Goal: Task Accomplishment & Management: Use online tool/utility

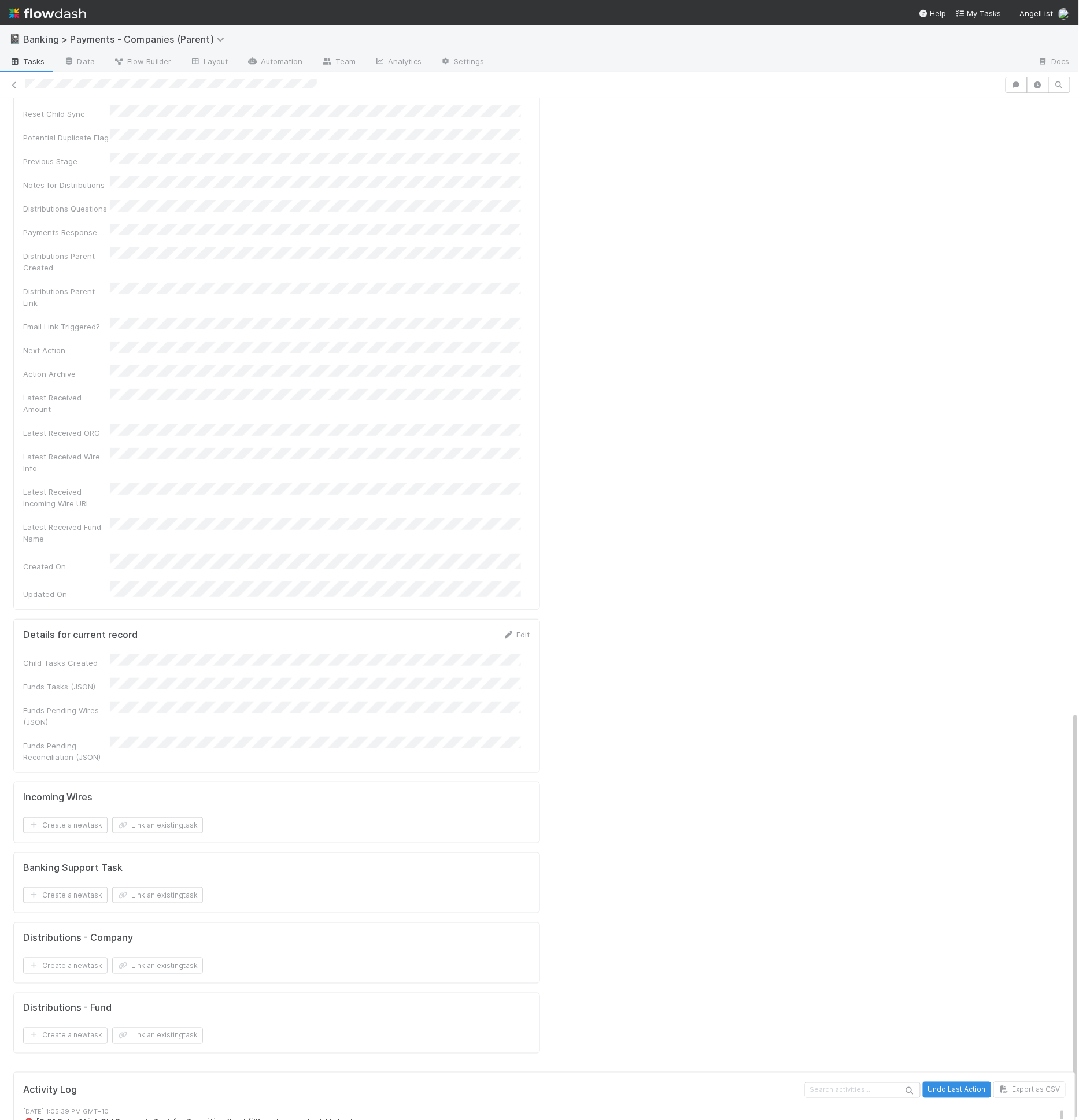
scroll to position [10, 0]
click at [329, 1117] on link "failed" at bounding box center [339, 1121] width 19 height 9
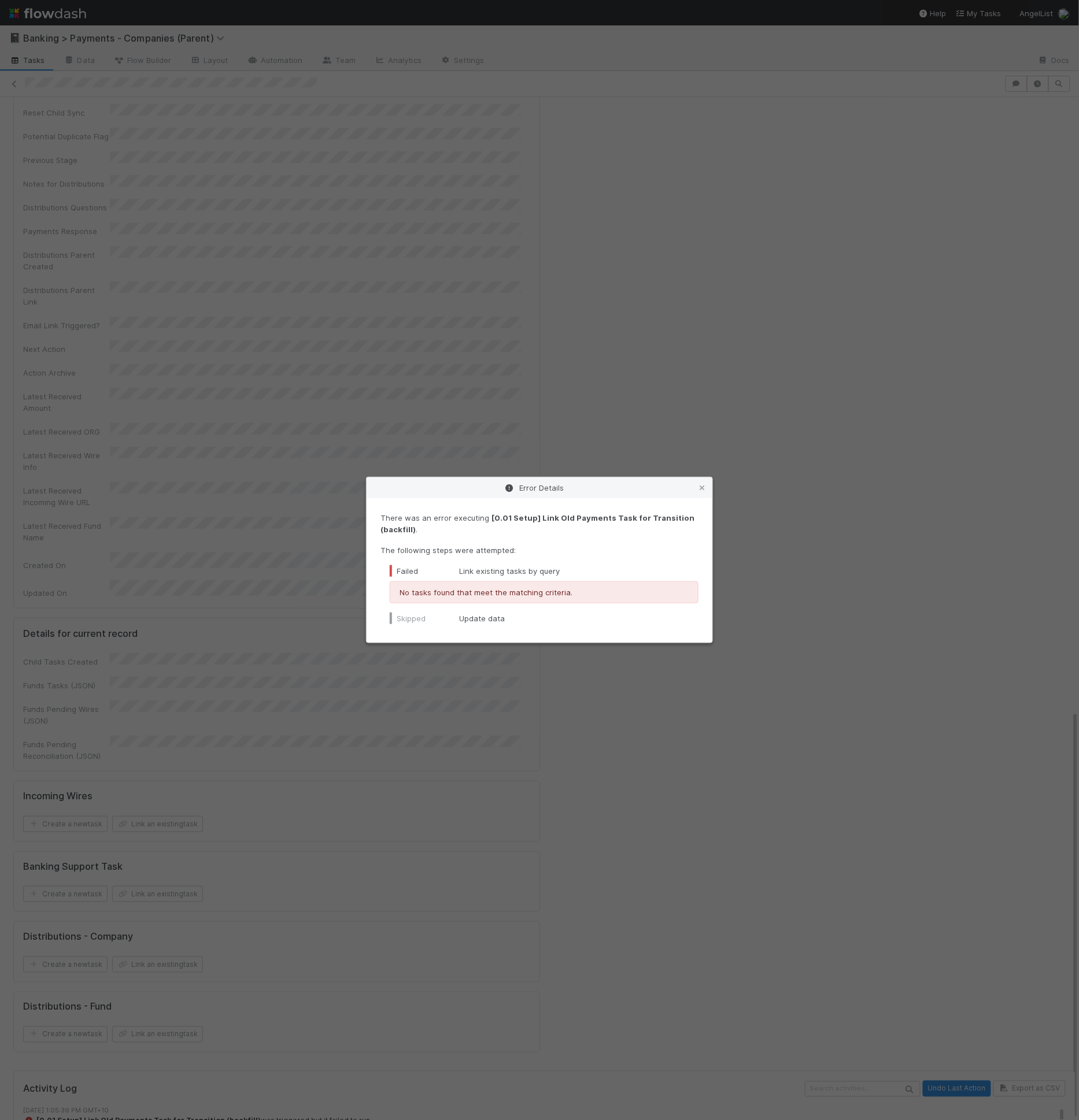
click at [515, 453] on div "Error Details There was an error executing [0.01 Setup] Link Old Payments Task …" at bounding box center [539, 560] width 1079 height 1120
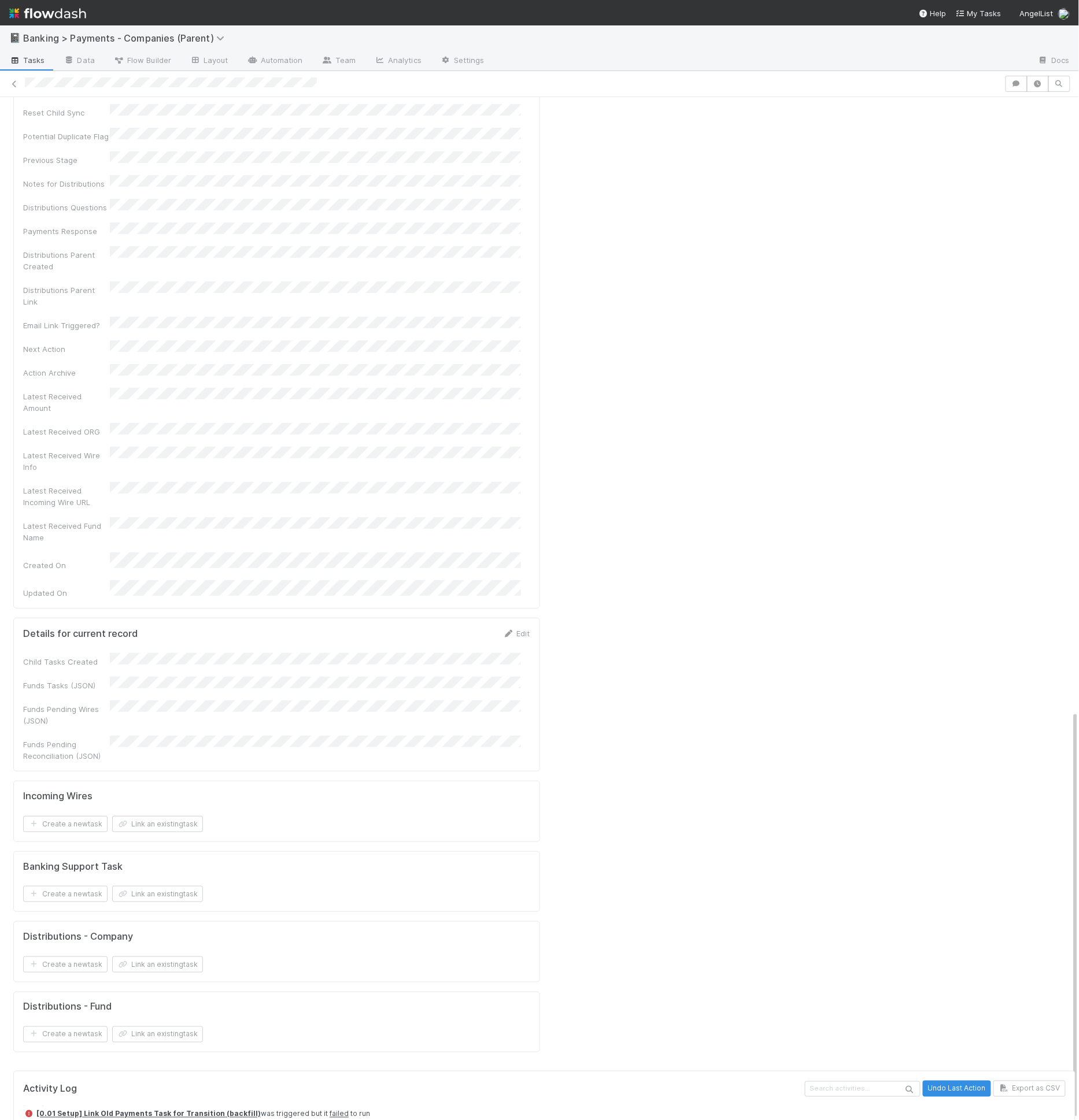
scroll to position [1555, 0]
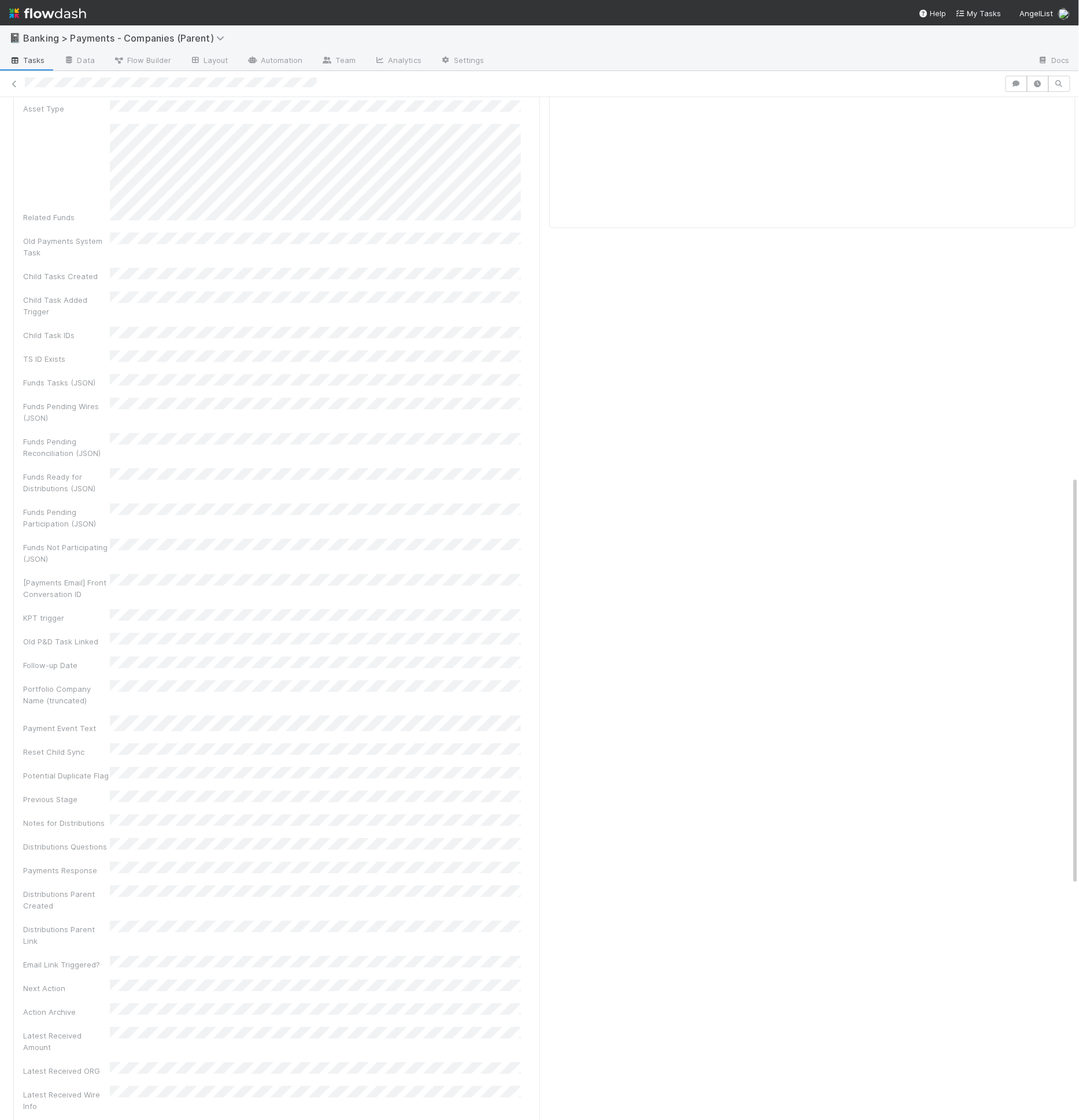
scroll to position [681, 0]
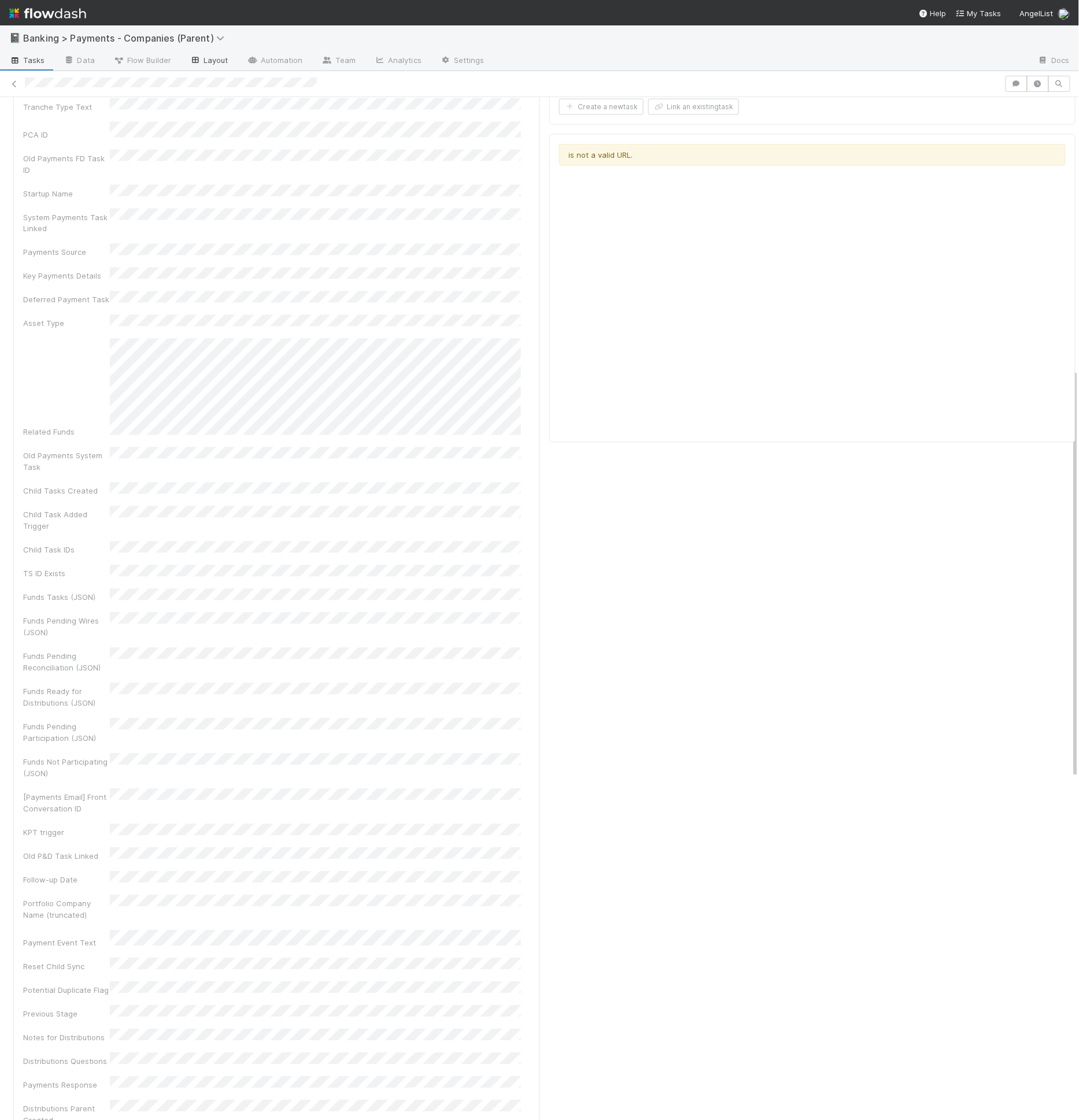
click at [211, 59] on link "Layout" at bounding box center [209, 61] width 58 height 18
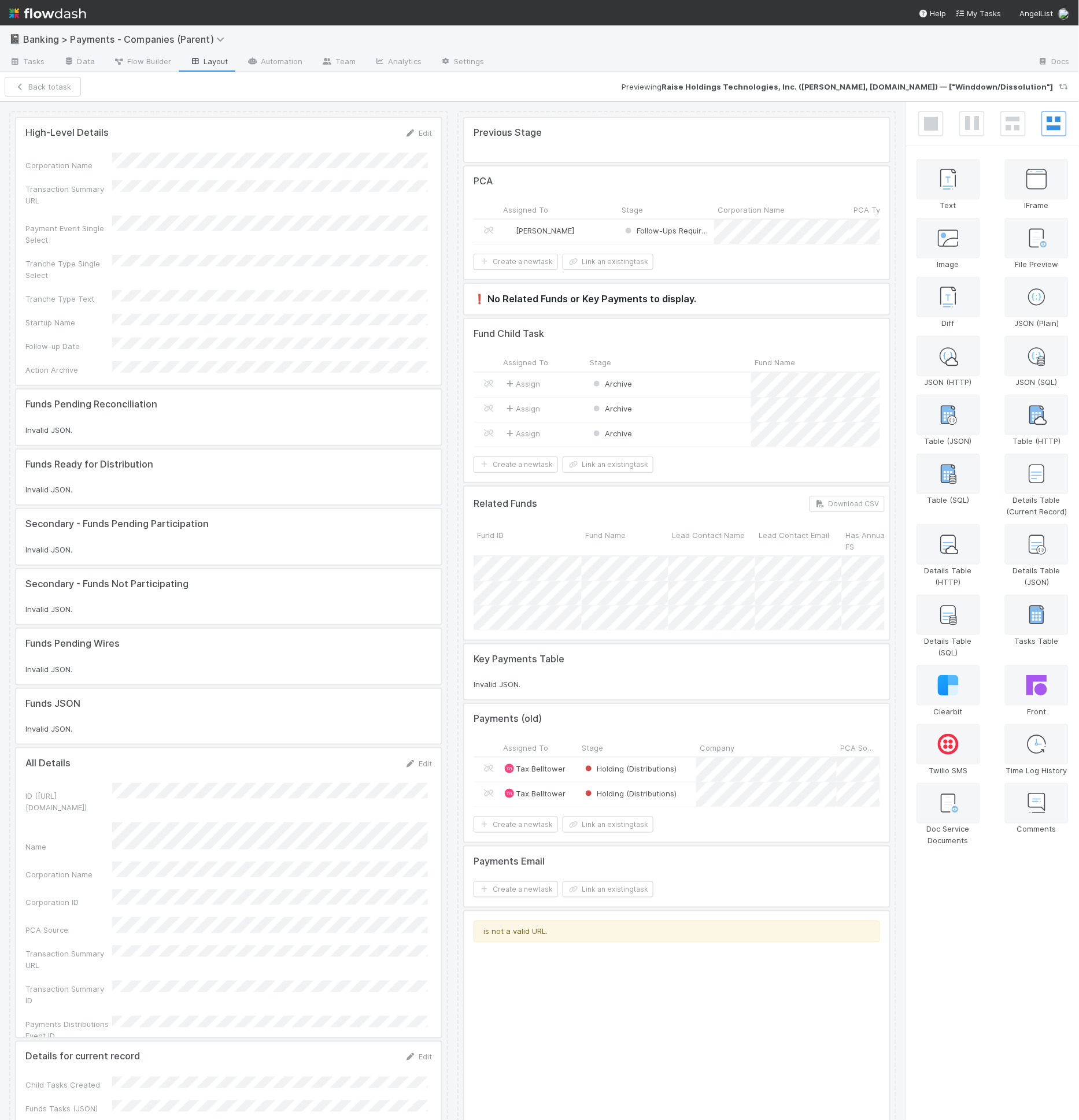
scroll to position [595, 0]
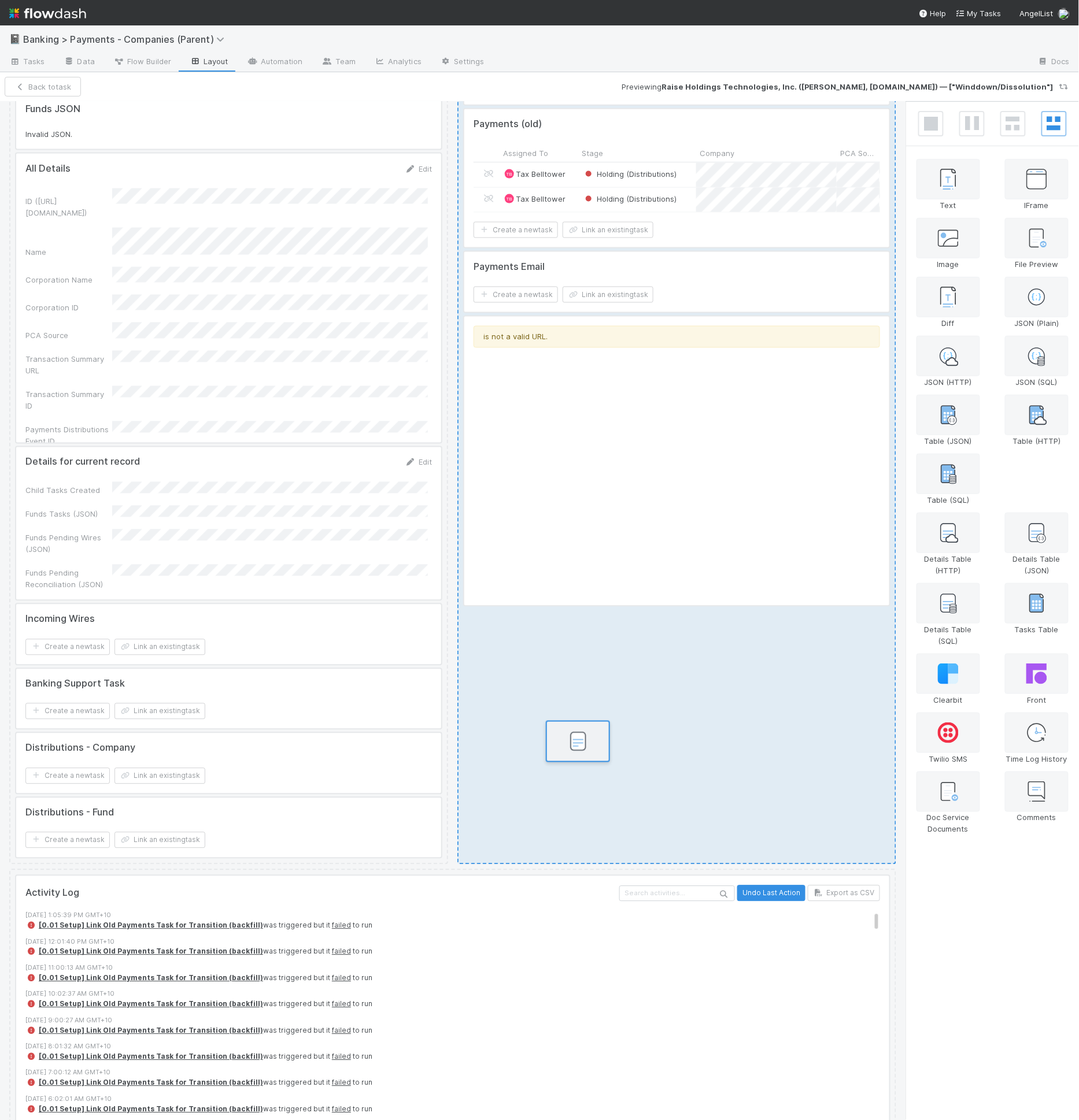
drag, startPoint x: 1036, startPoint y: 470, endPoint x: 568, endPoint y: 749, distance: 544.9
click at [568, 749] on div "High-Level Details Edit Corporation Name Transaction Summary URL Payment Event …" at bounding box center [539, 611] width 1079 height 1020
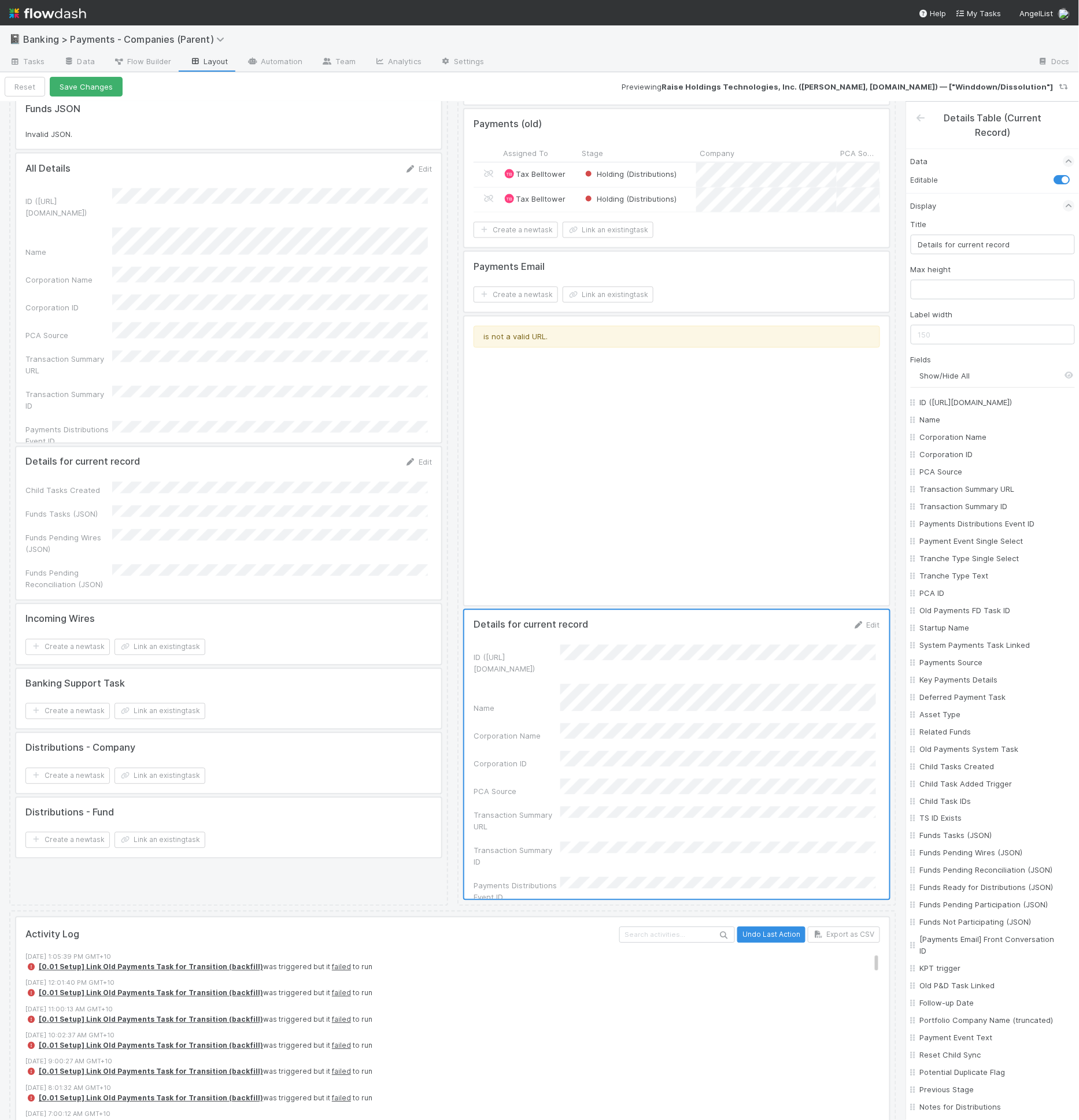
click at [958, 379] on input "Show/Hide All" at bounding box center [997, 375] width 155 height 11
checkbox input "false"
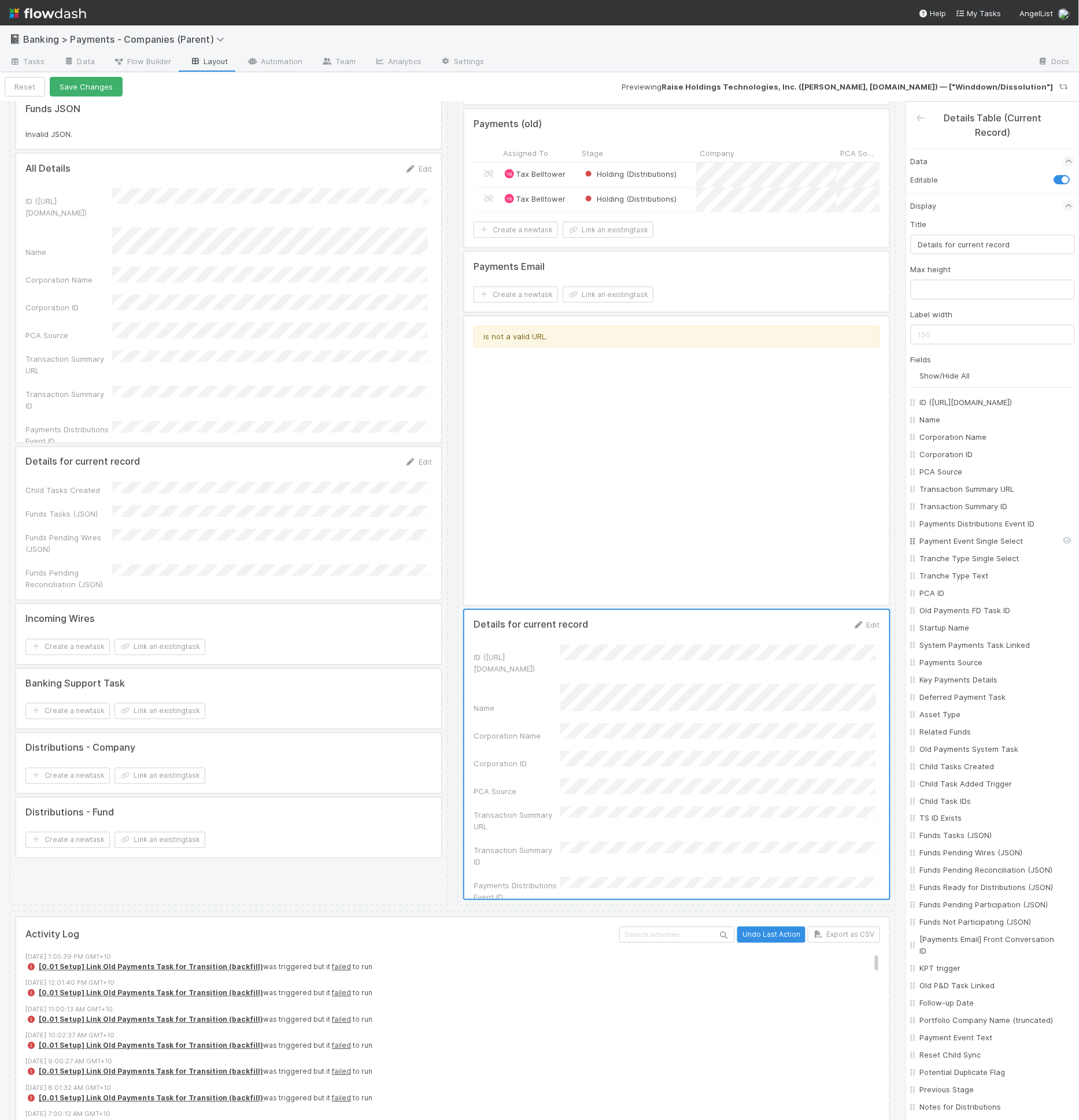
checkbox input "false"
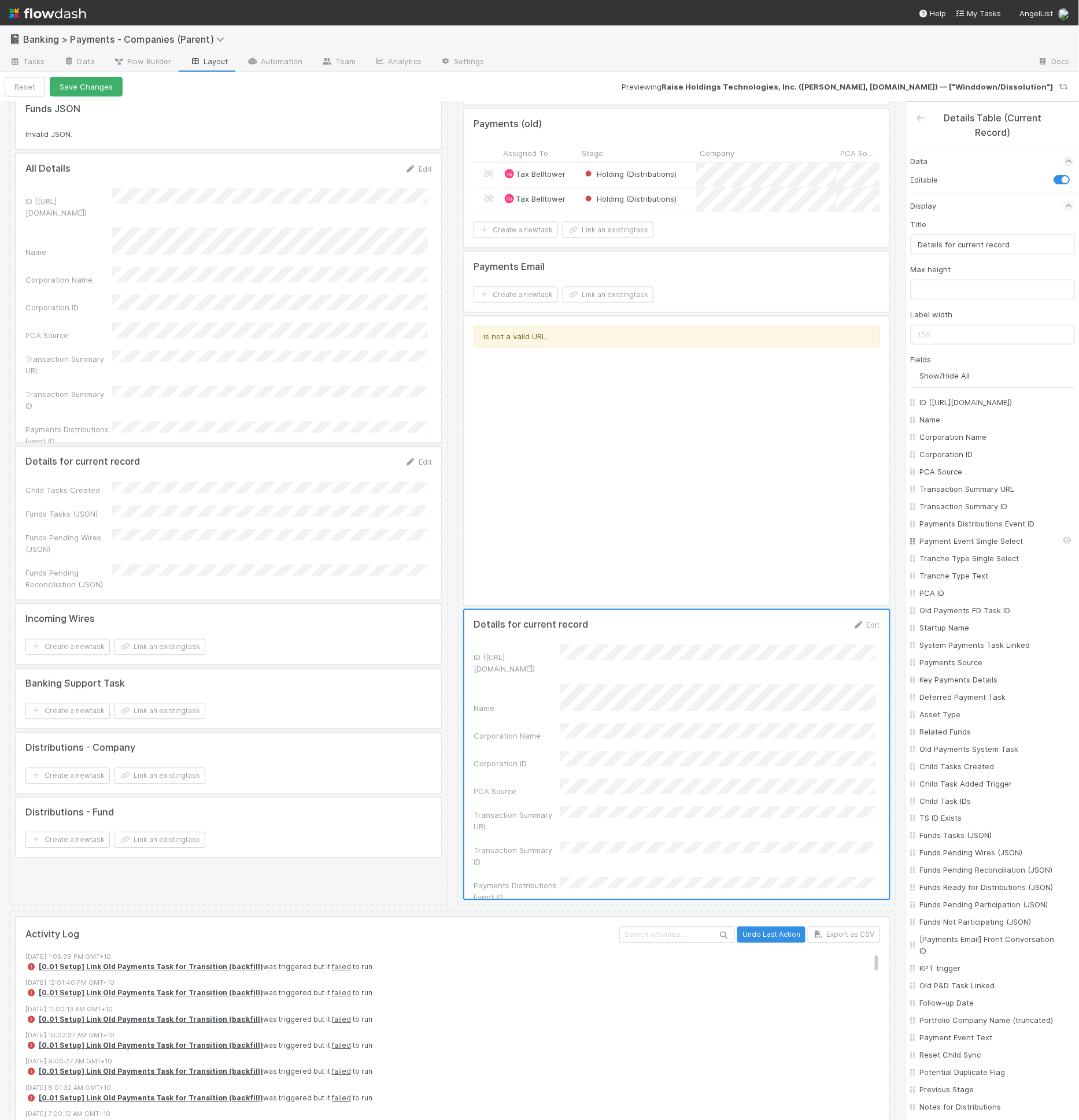
checkbox input "false"
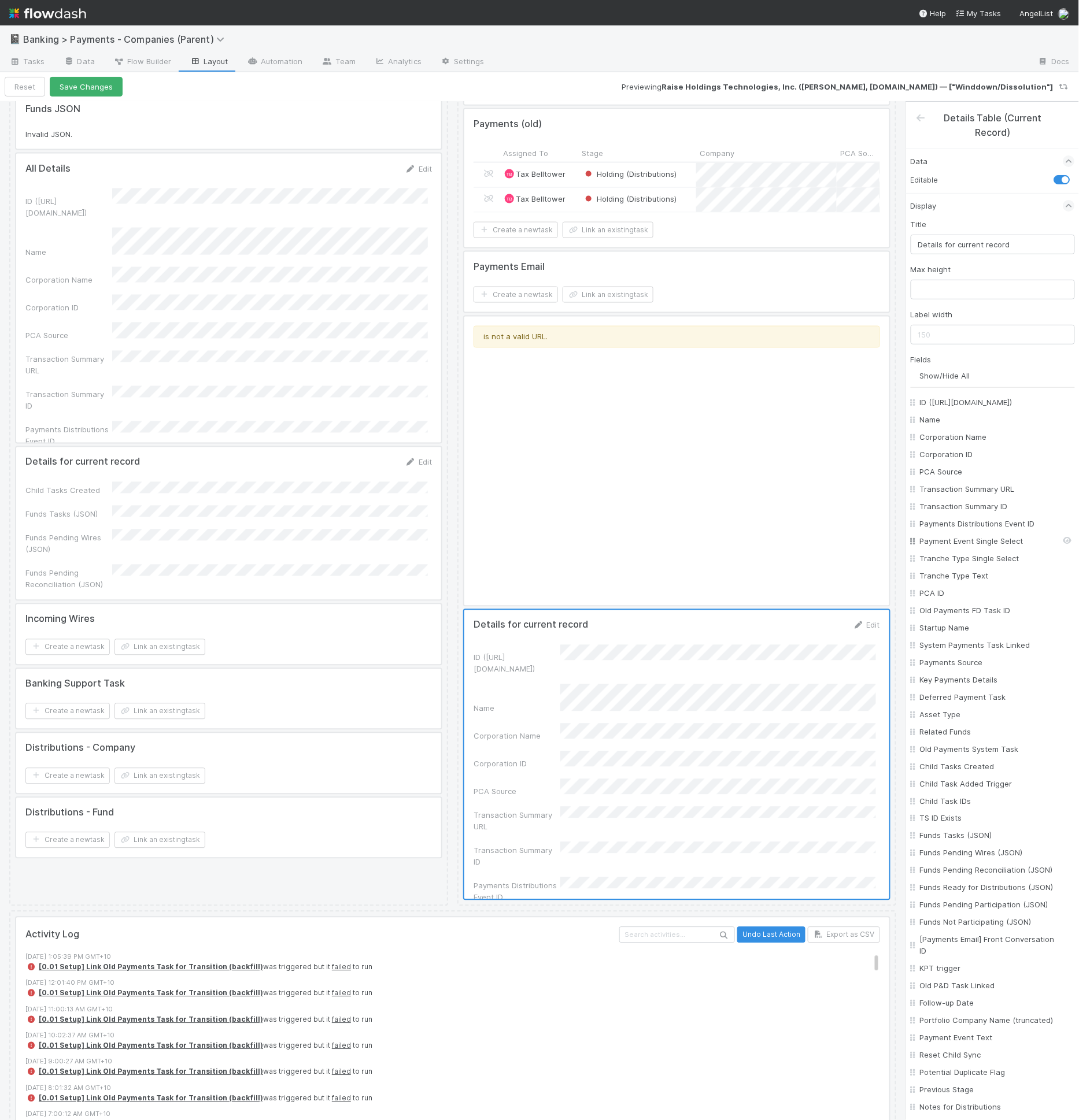
checkbox input "false"
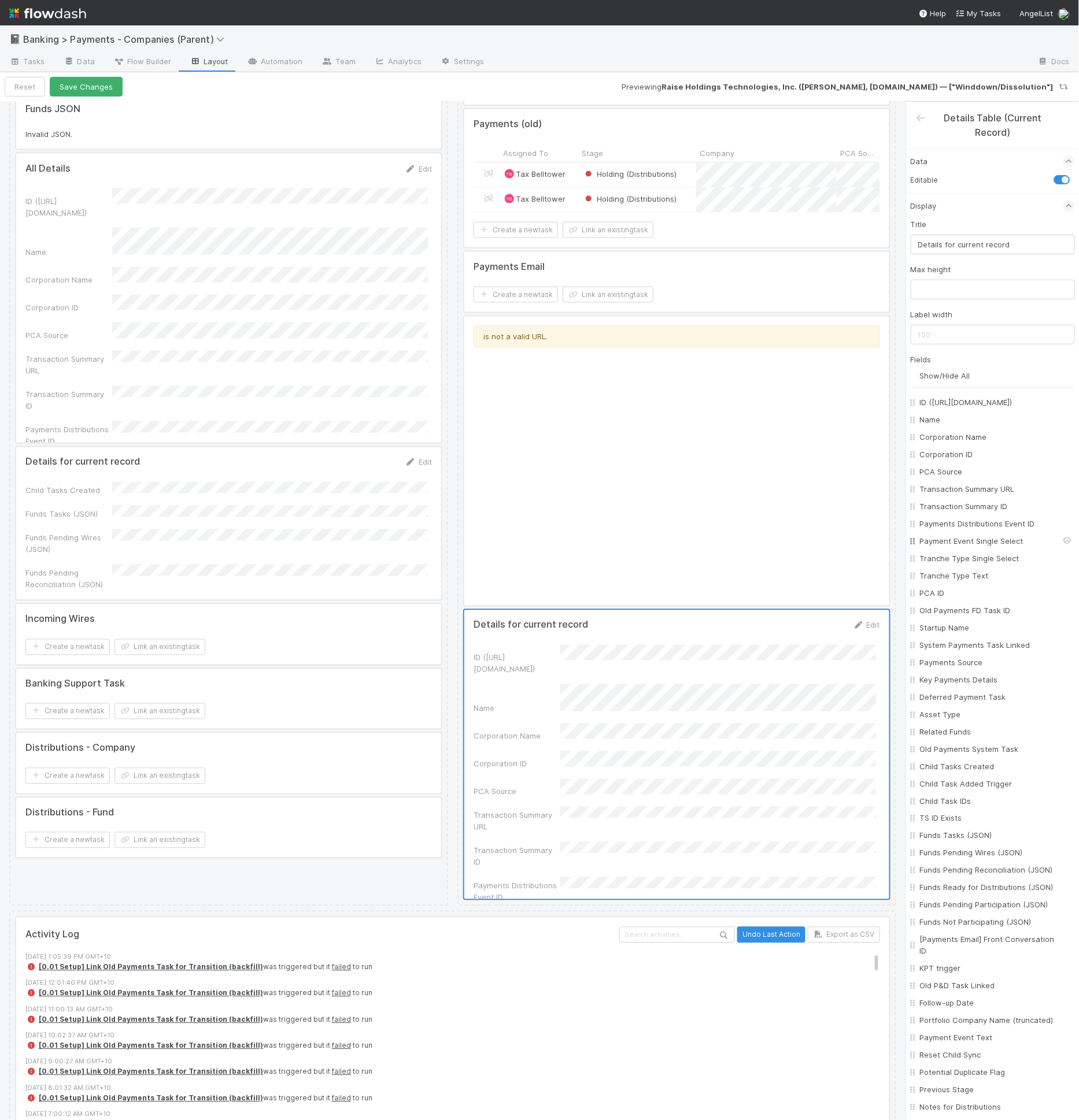
checkbox input "false"
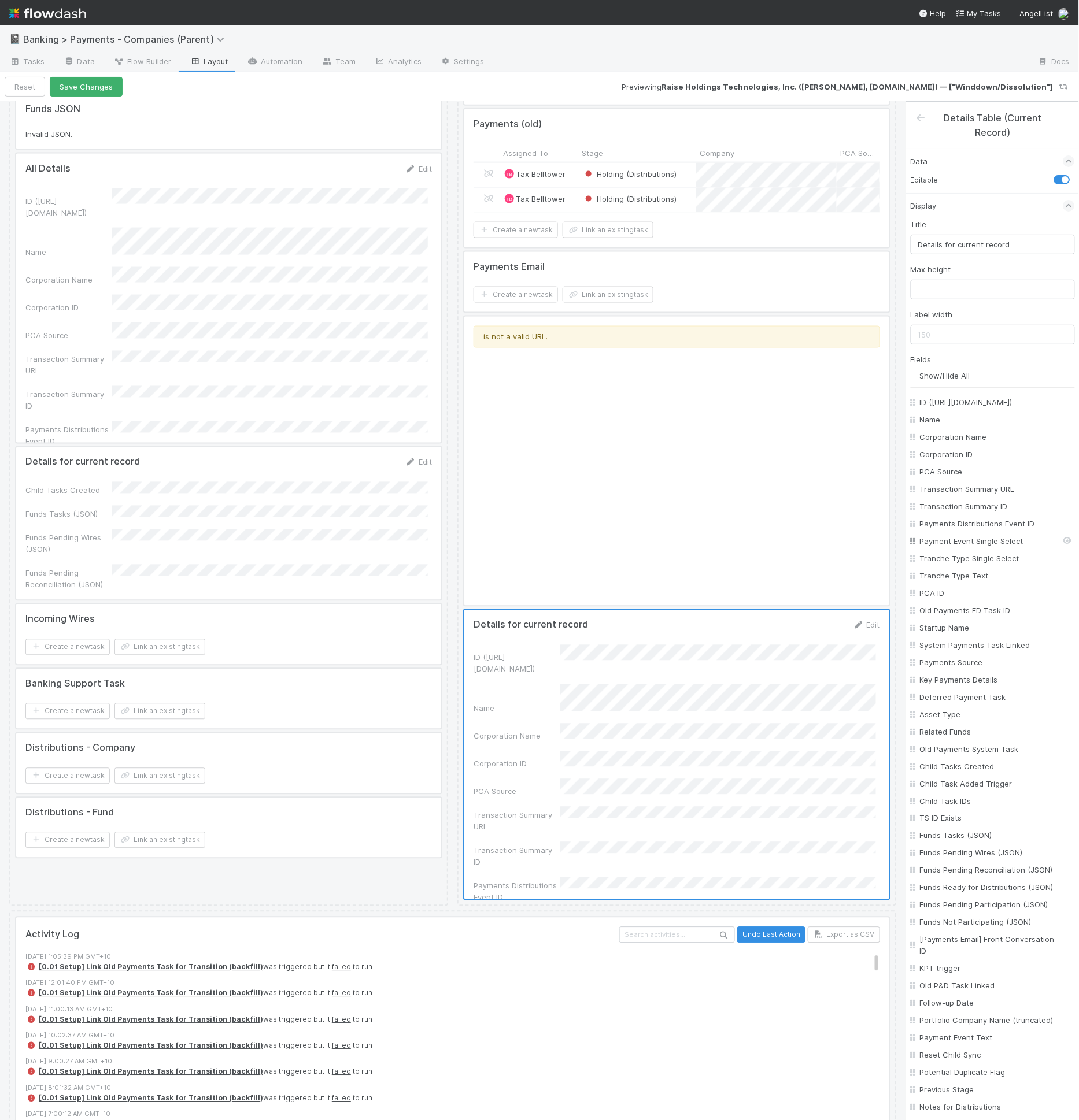
checkbox input "false"
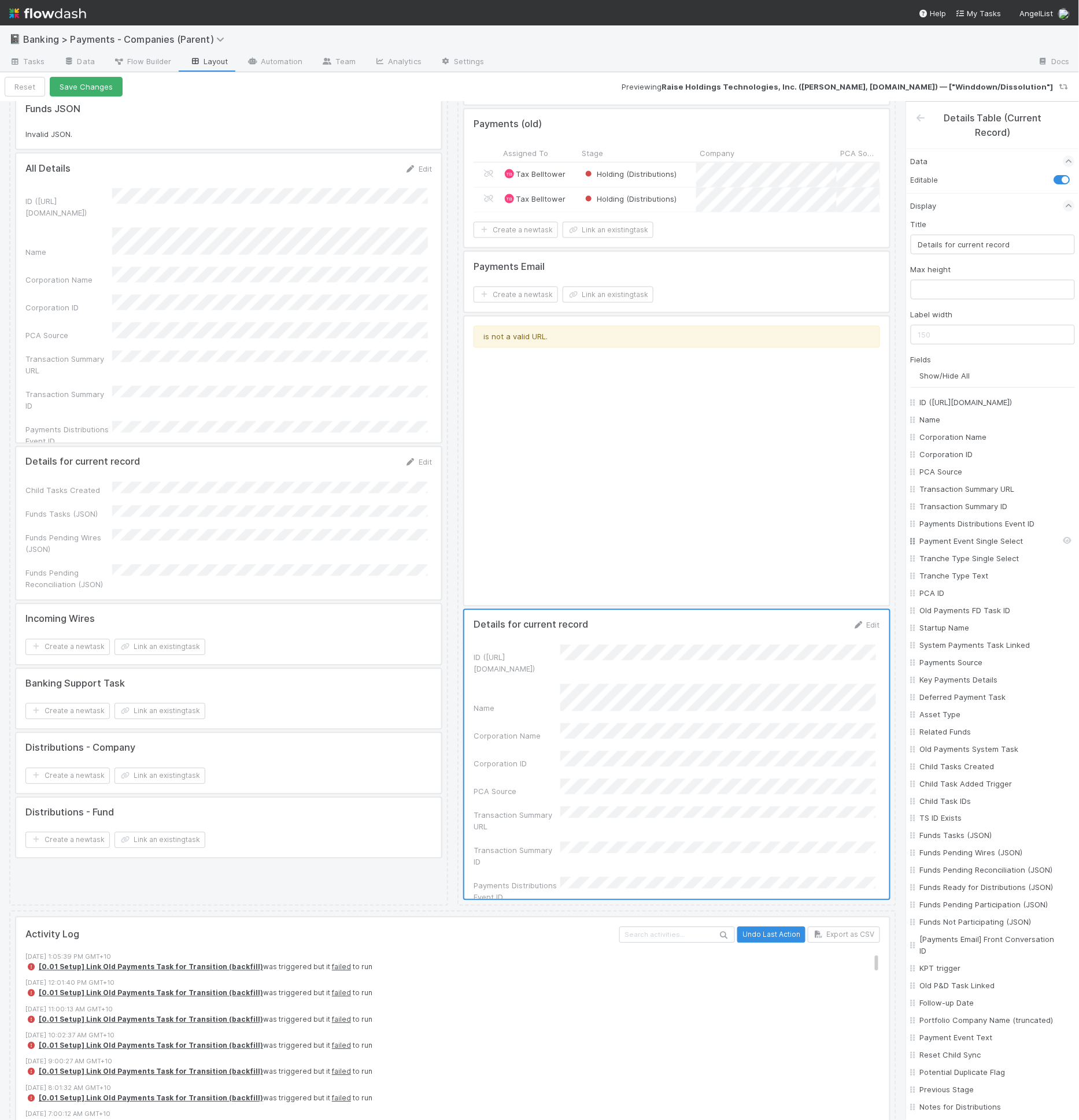
checkbox input "false"
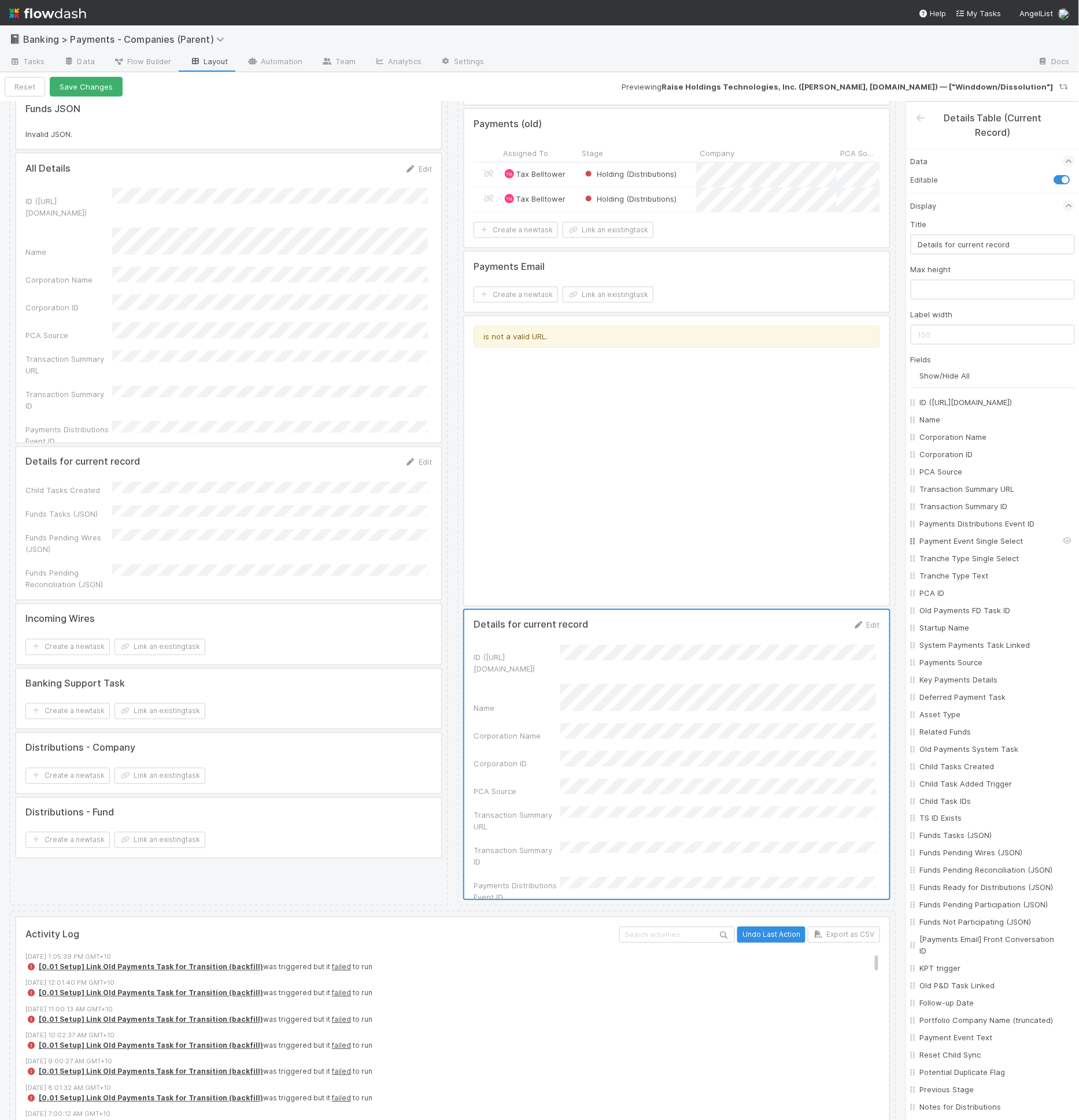
checkbox input "false"
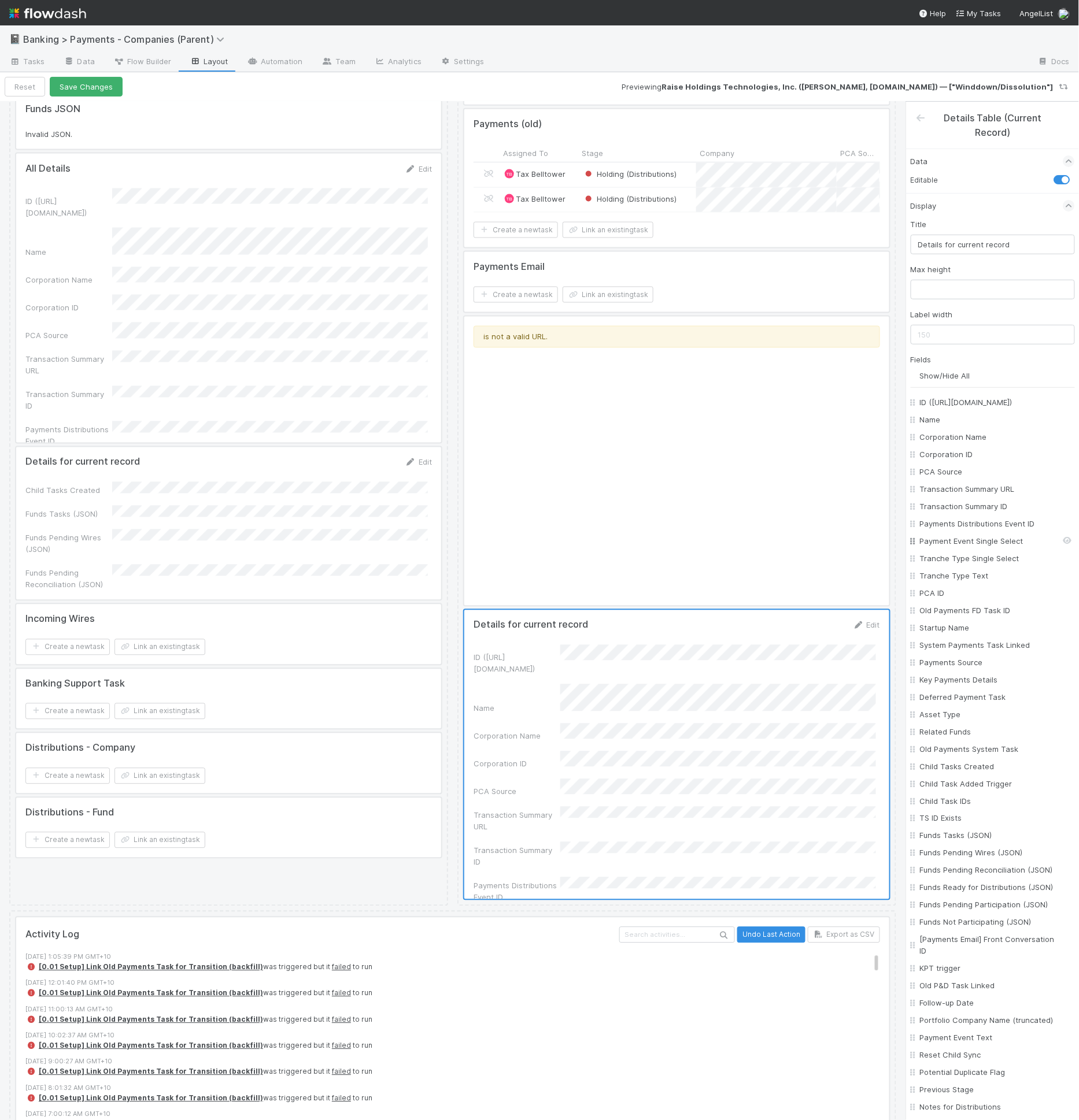
checkbox input "false"
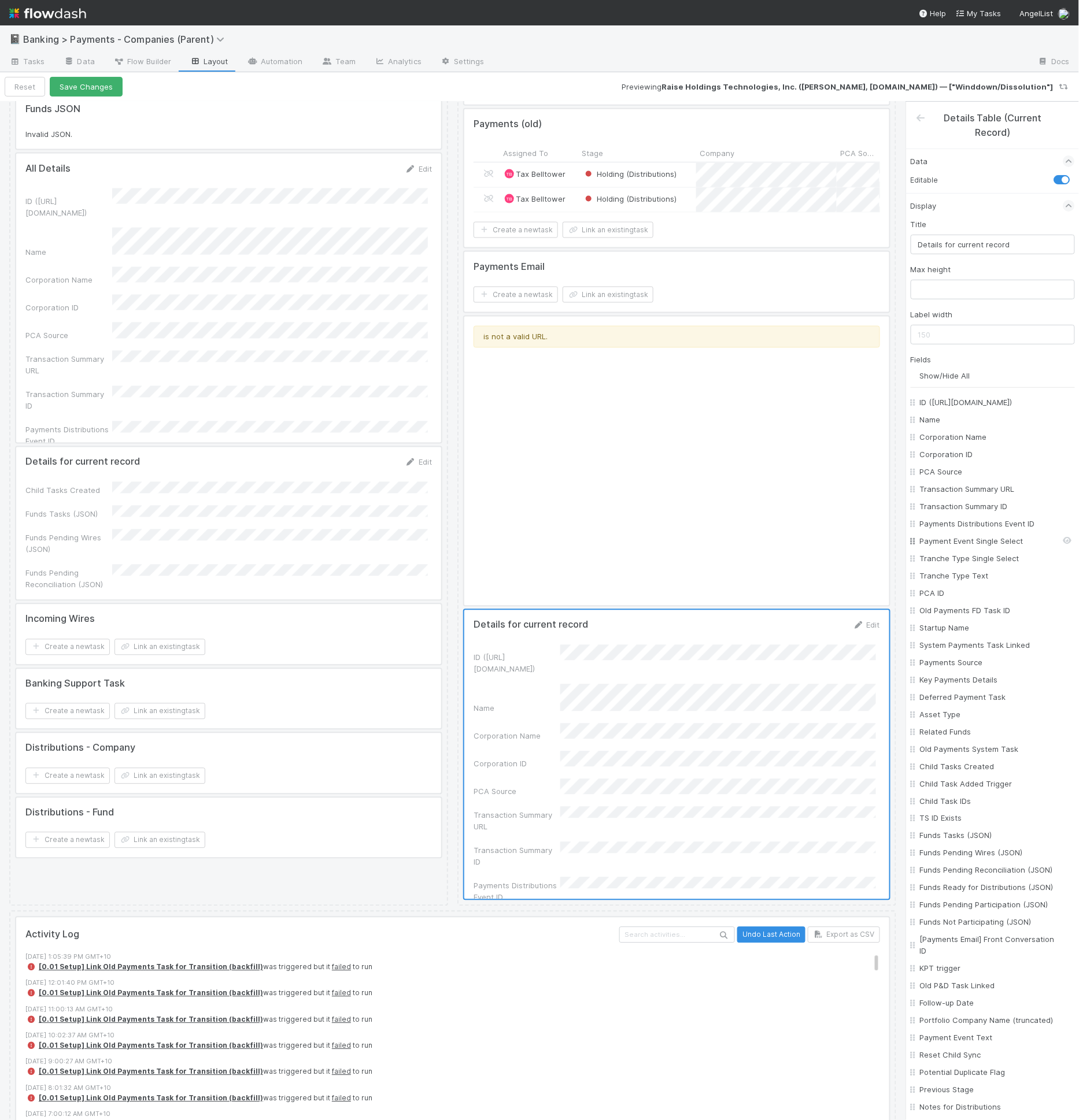
checkbox input "false"
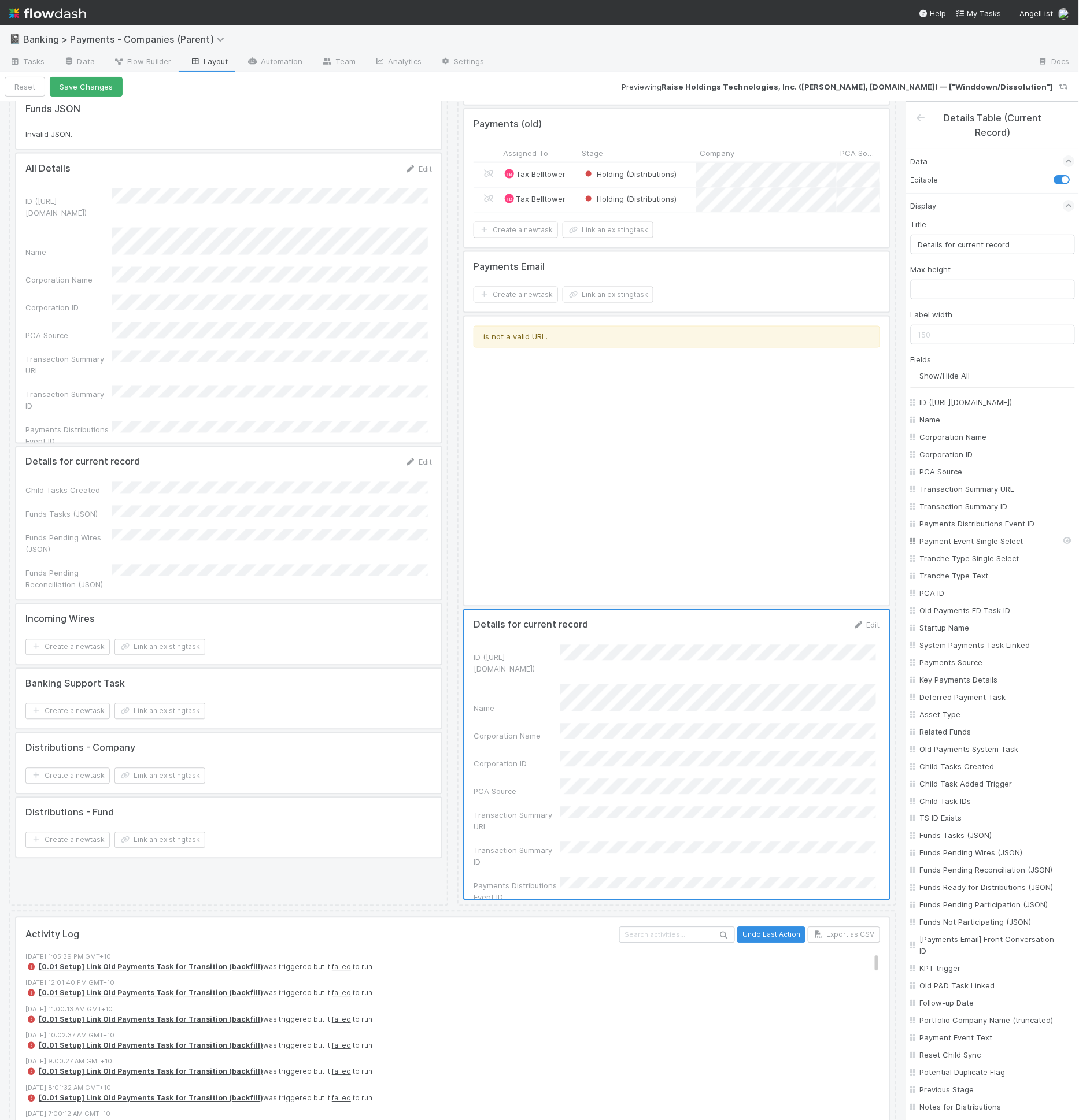
checkbox input "false"
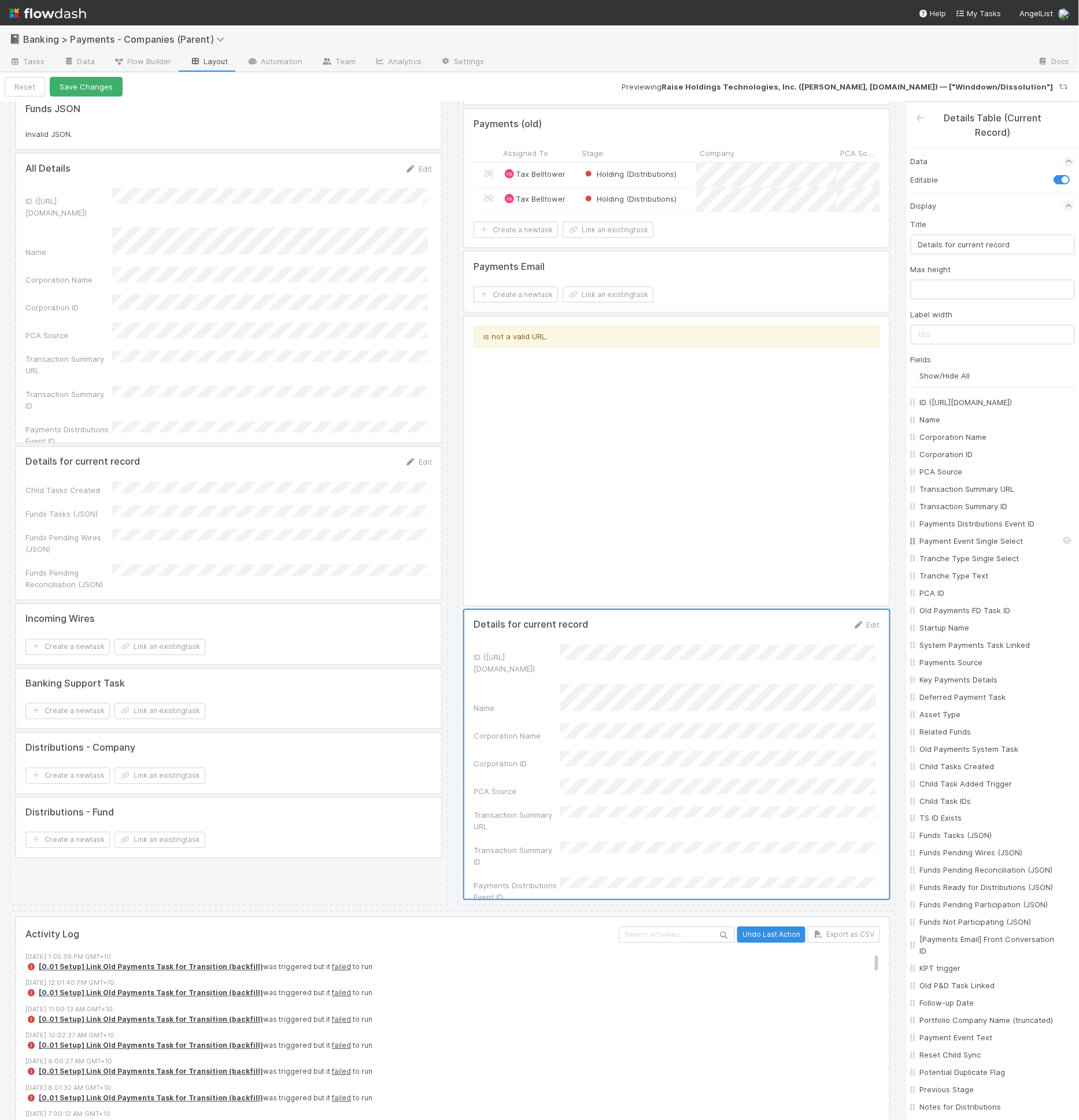
checkbox On "false"
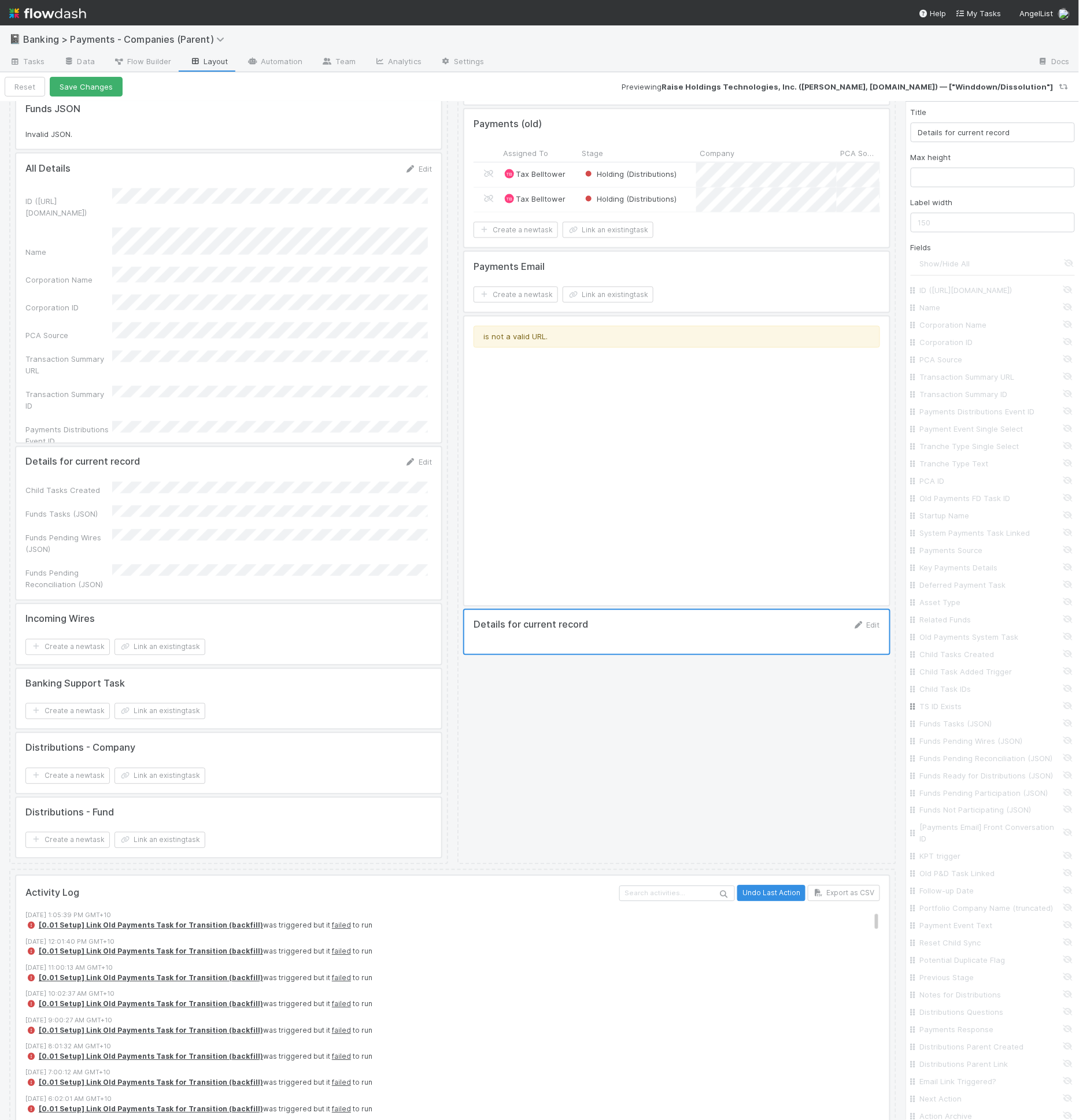
scroll to position [370, 0]
click at [1000, 487] on div "Funds Pending Wires (JSON)" at bounding box center [993, 483] width 164 height 17
click at [1000, 480] on input "Funds Pending Wires (JSON)" at bounding box center [996, 483] width 152 height 11
checkbox input "true"
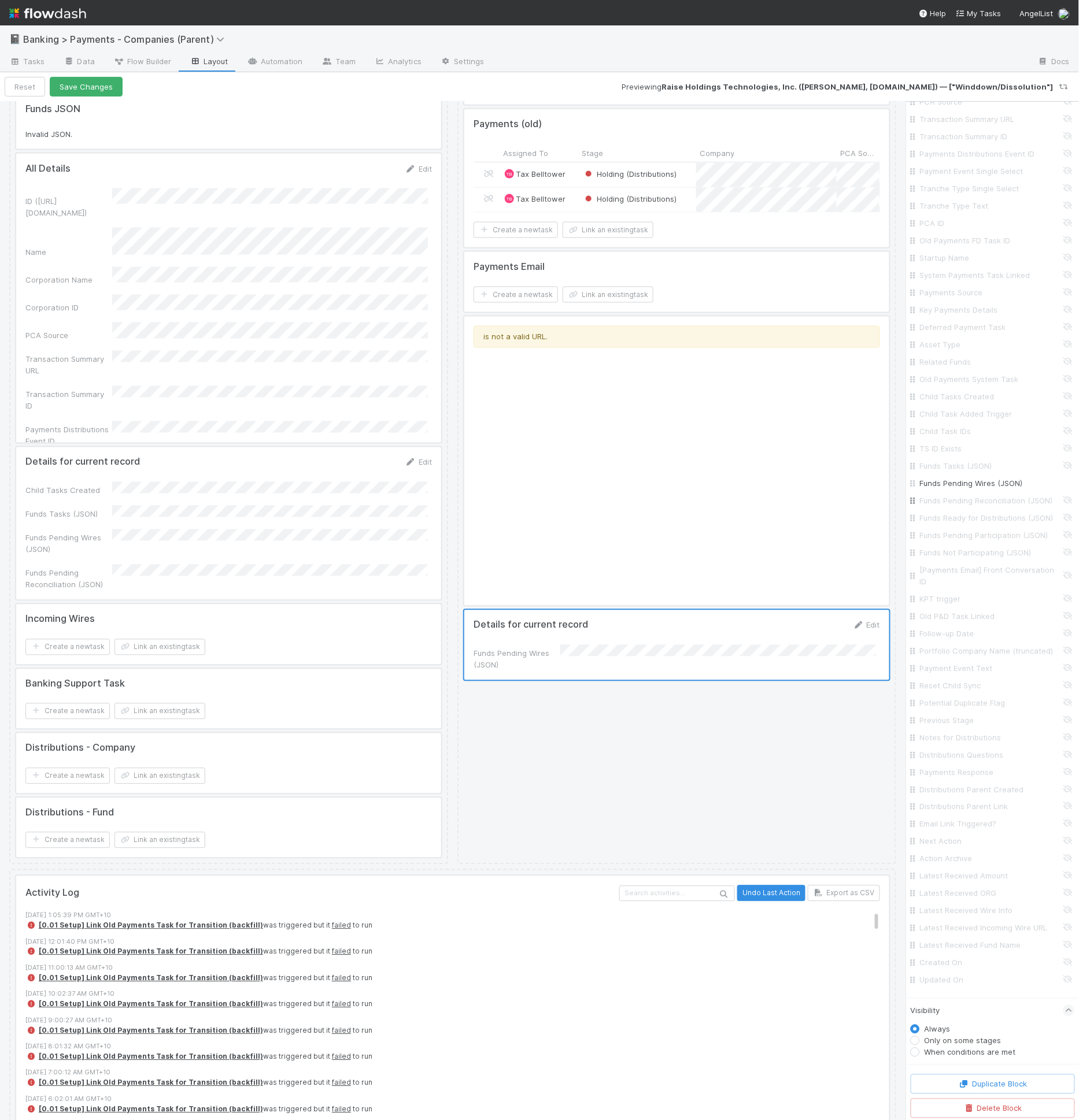
click at [997, 502] on input "Funds Pending Reconciliation (JSON)" at bounding box center [996, 500] width 152 height 11
checkbox input "true"
click at [994, 520] on input "Funds Ready for Distributions (JSON)" at bounding box center [996, 517] width 152 height 11
checkbox input "true"
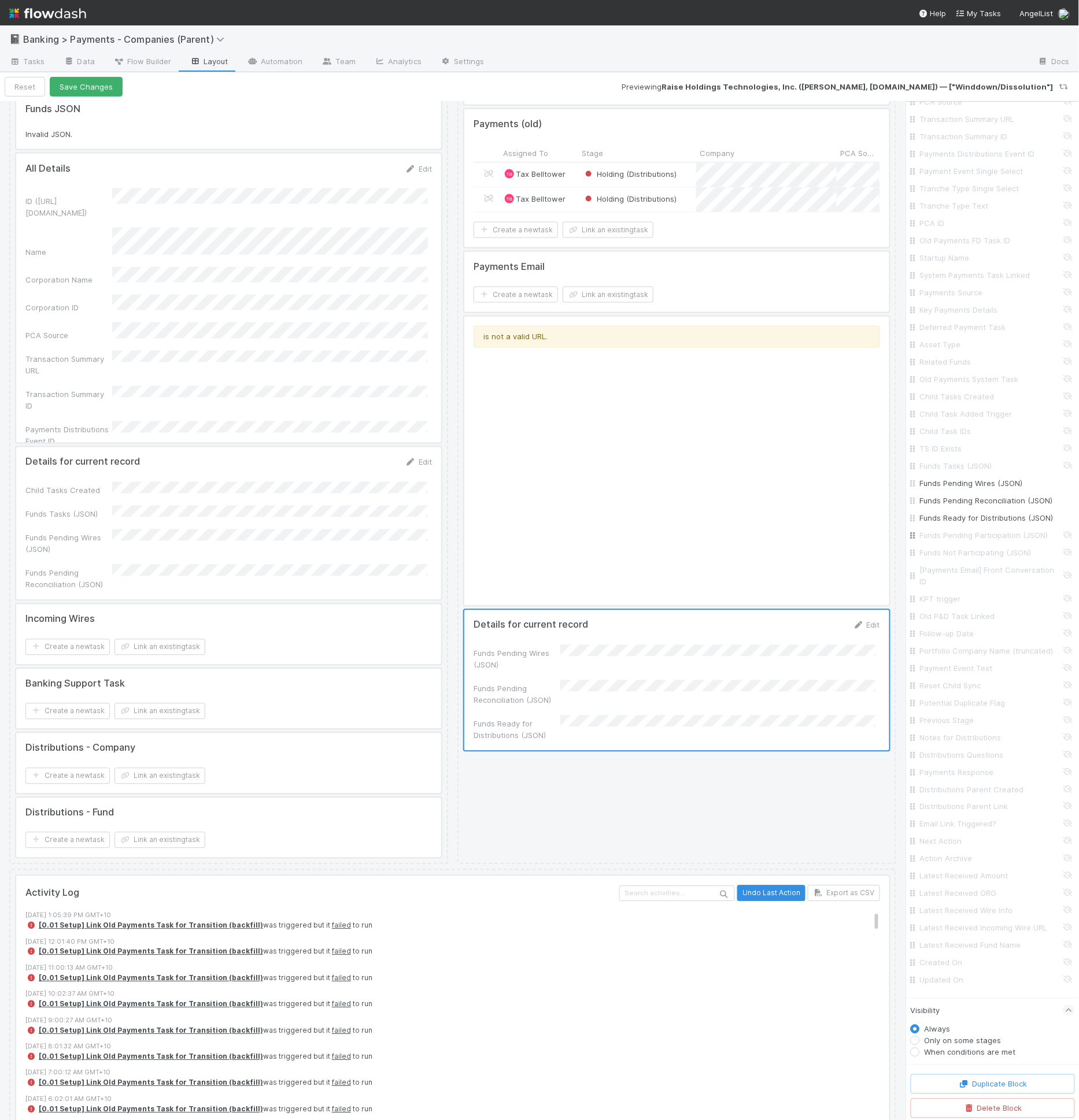
click at [989, 535] on input "Funds Pending Participation (JSON)" at bounding box center [996, 535] width 152 height 11
checkbox input "true"
click at [985, 548] on input "Funds Not Participating (JSON)" at bounding box center [996, 552] width 152 height 11
checkbox input "true"
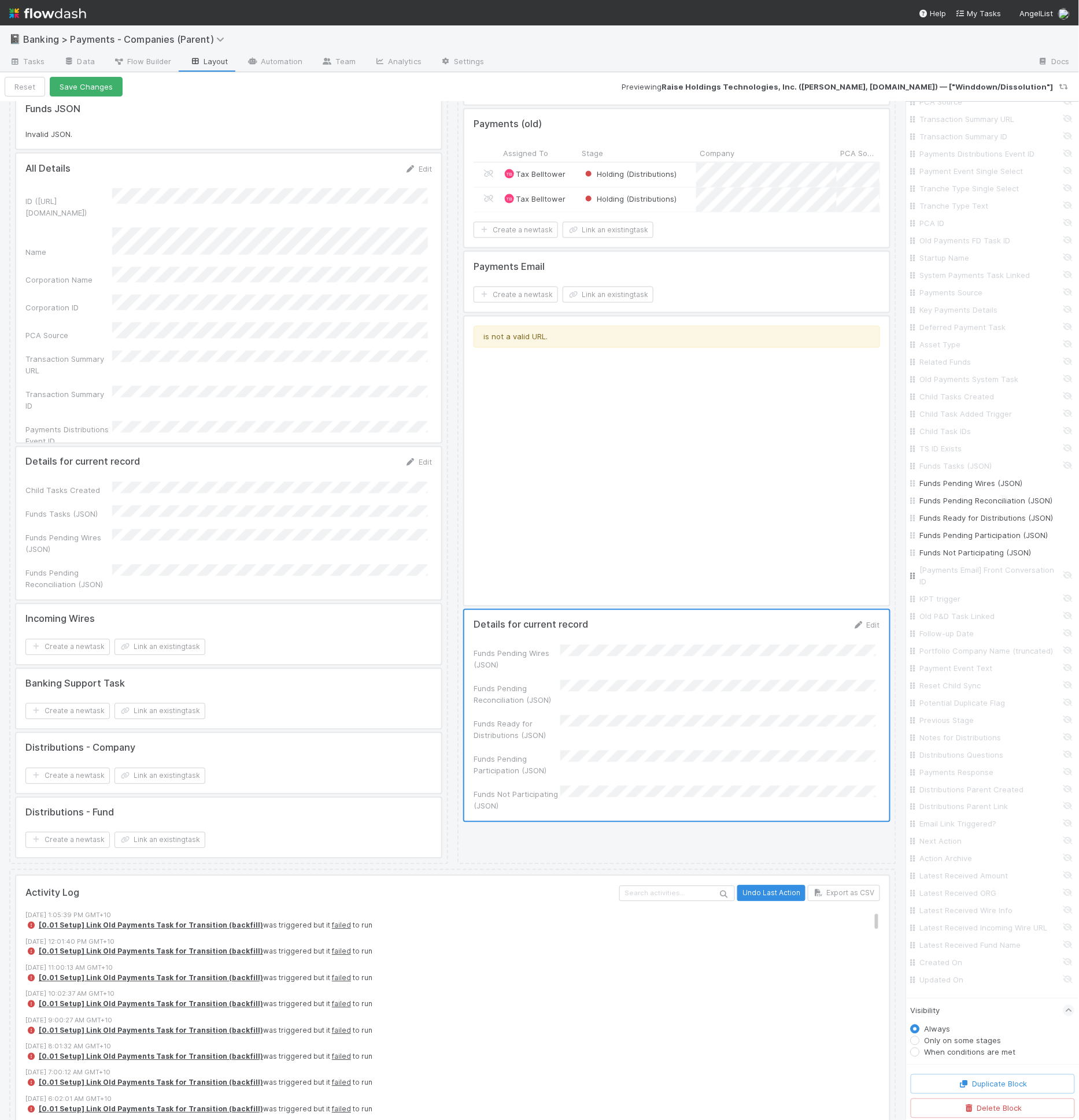
click at [979, 571] on input "[Payments Email] Front Conversation ID" at bounding box center [996, 576] width 152 height 23
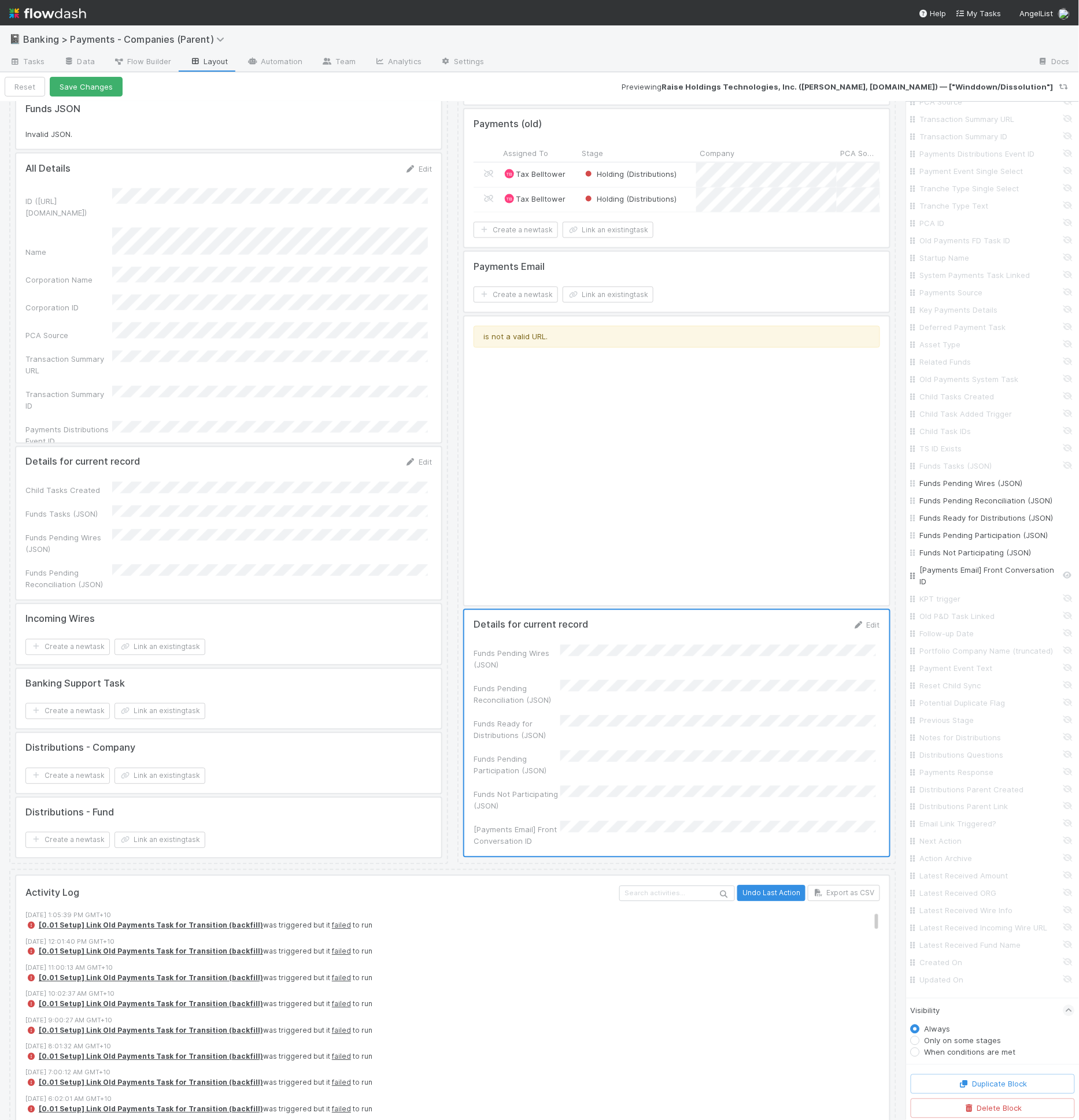
click at [963, 568] on input "[Payments Email] Front Conversation ID" at bounding box center [996, 576] width 152 height 23
checkbox input "false"
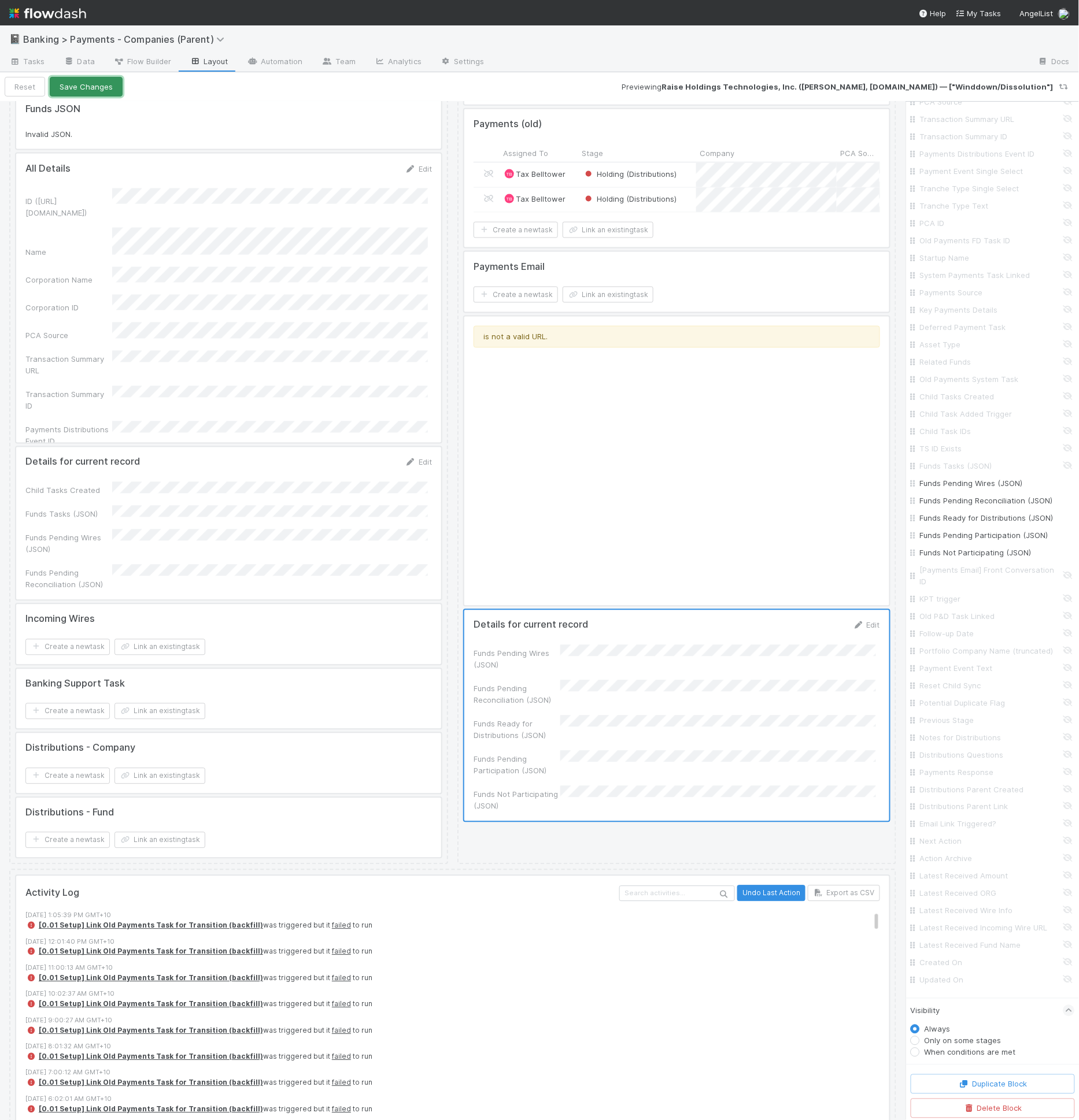
click at [107, 93] on button "Save Changes" at bounding box center [86, 86] width 73 height 19
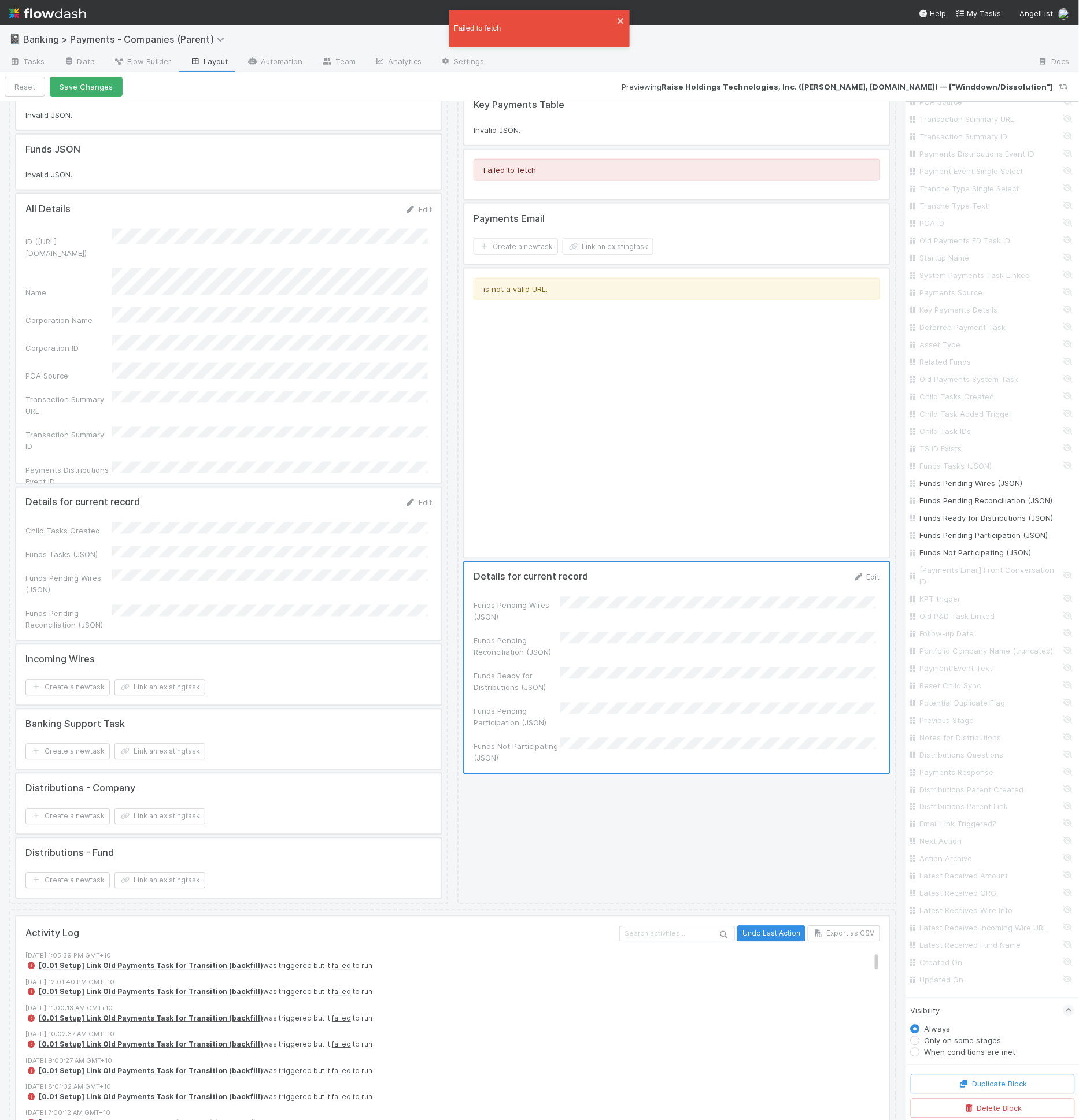
scroll to position [595, 0]
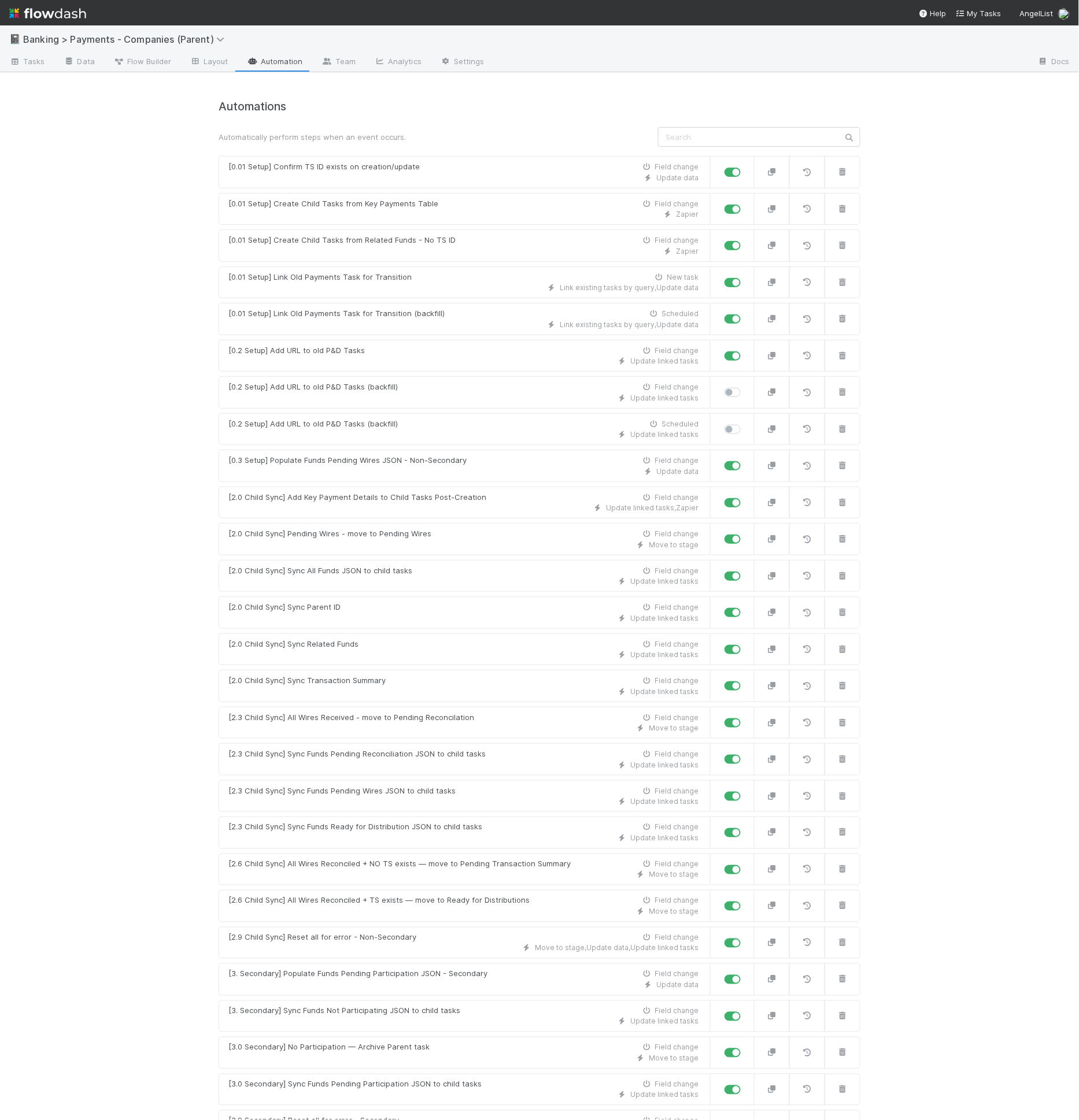
click at [745, 314] on label at bounding box center [745, 314] width 0 height 0
click at [731, 314] on input "checkbox" at bounding box center [729, 319] width 10 height 10
checkbox input "false"
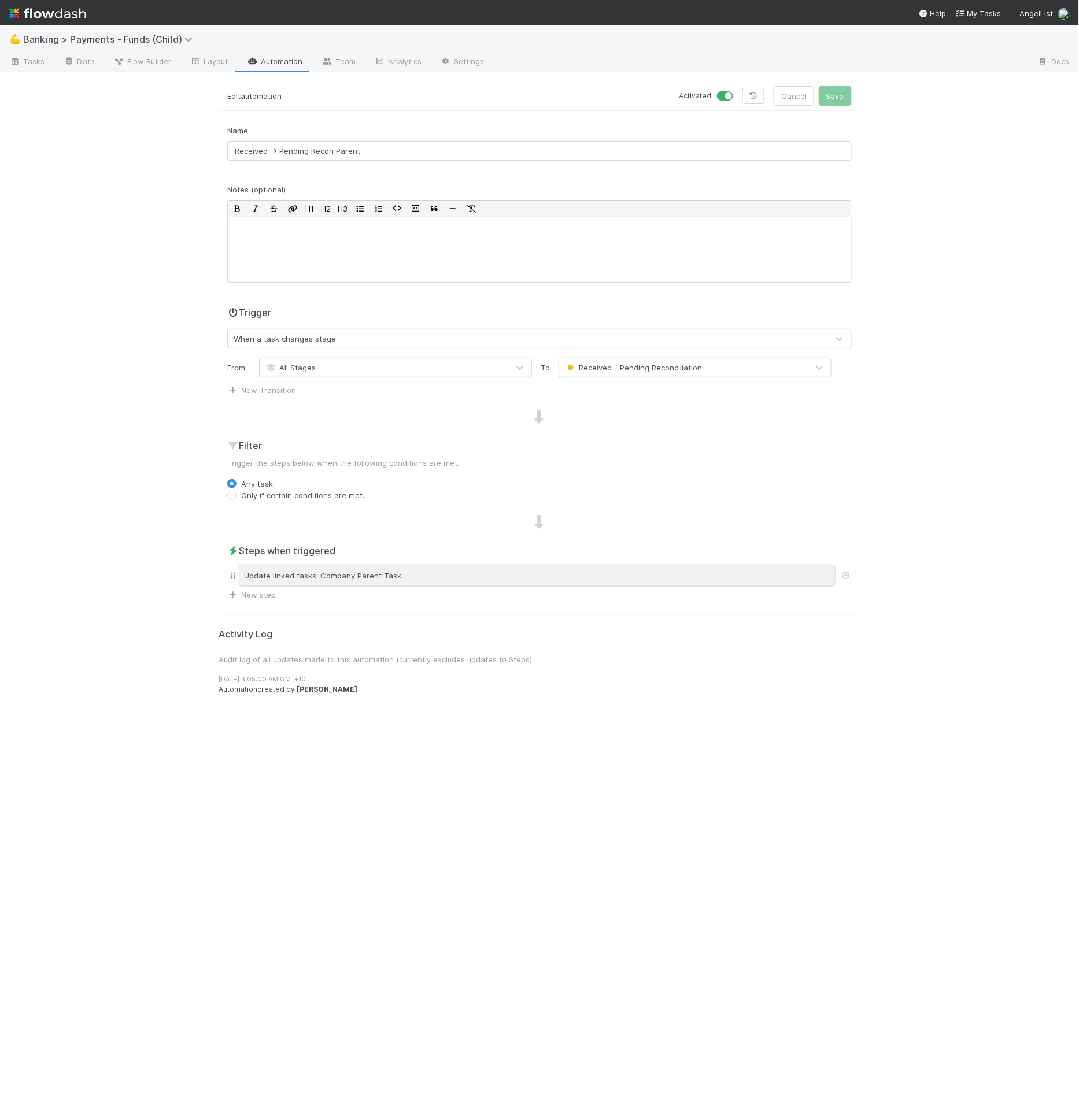
click at [372, 574] on div "Update linked tasks: Company Parent Task" at bounding box center [536, 575] width 597 height 22
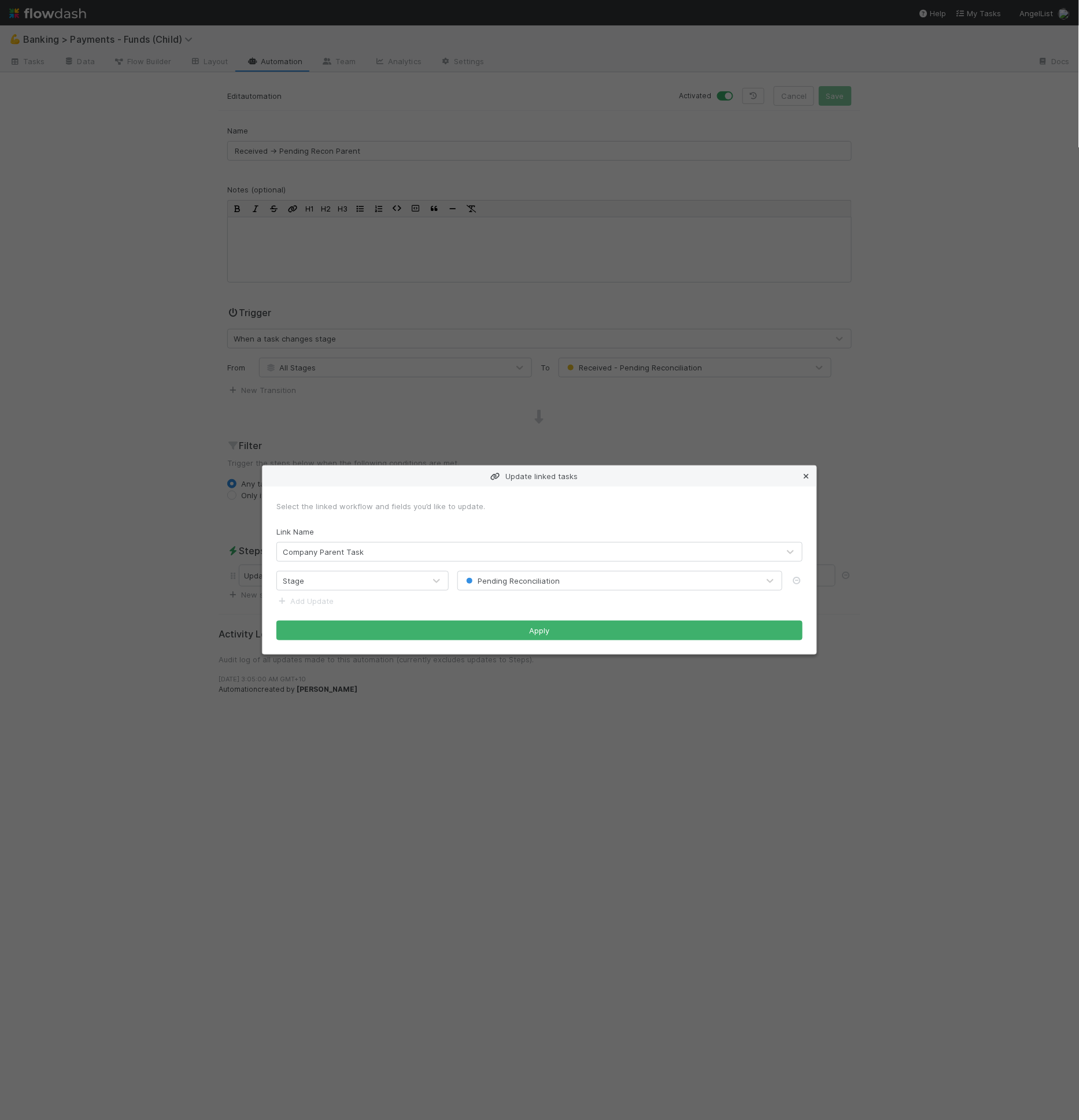
click at [807, 478] on icon at bounding box center [806, 476] width 11 height 8
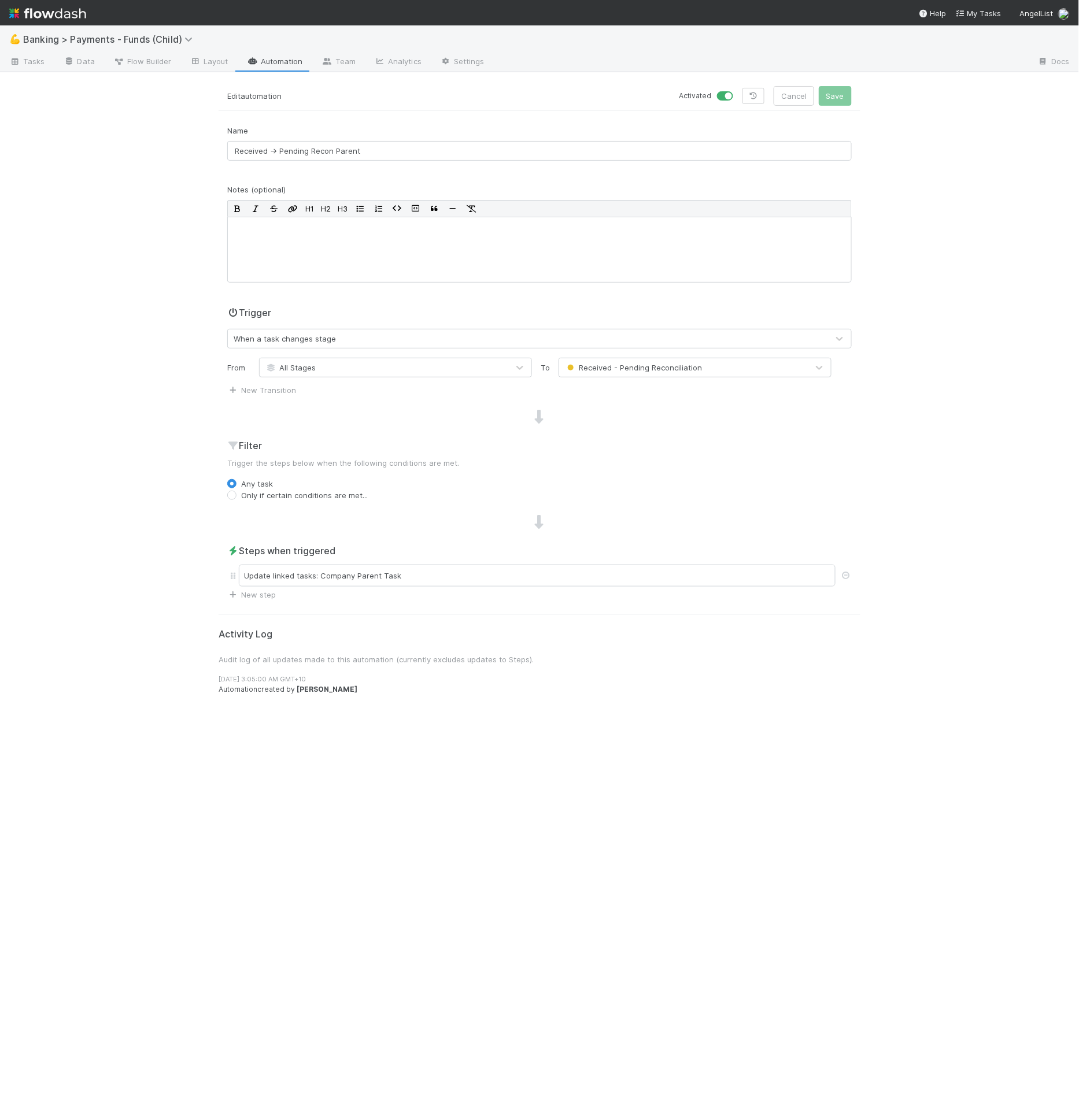
click at [176, 387] on div "💪 Banking > Payments - Funds (Child) Tasks Data Flow Builder Layout Automation …" at bounding box center [539, 572] width 1079 height 1095
click at [762, 100] on link at bounding box center [753, 96] width 22 height 17
click at [291, 59] on link "Automation" at bounding box center [274, 62] width 74 height 18
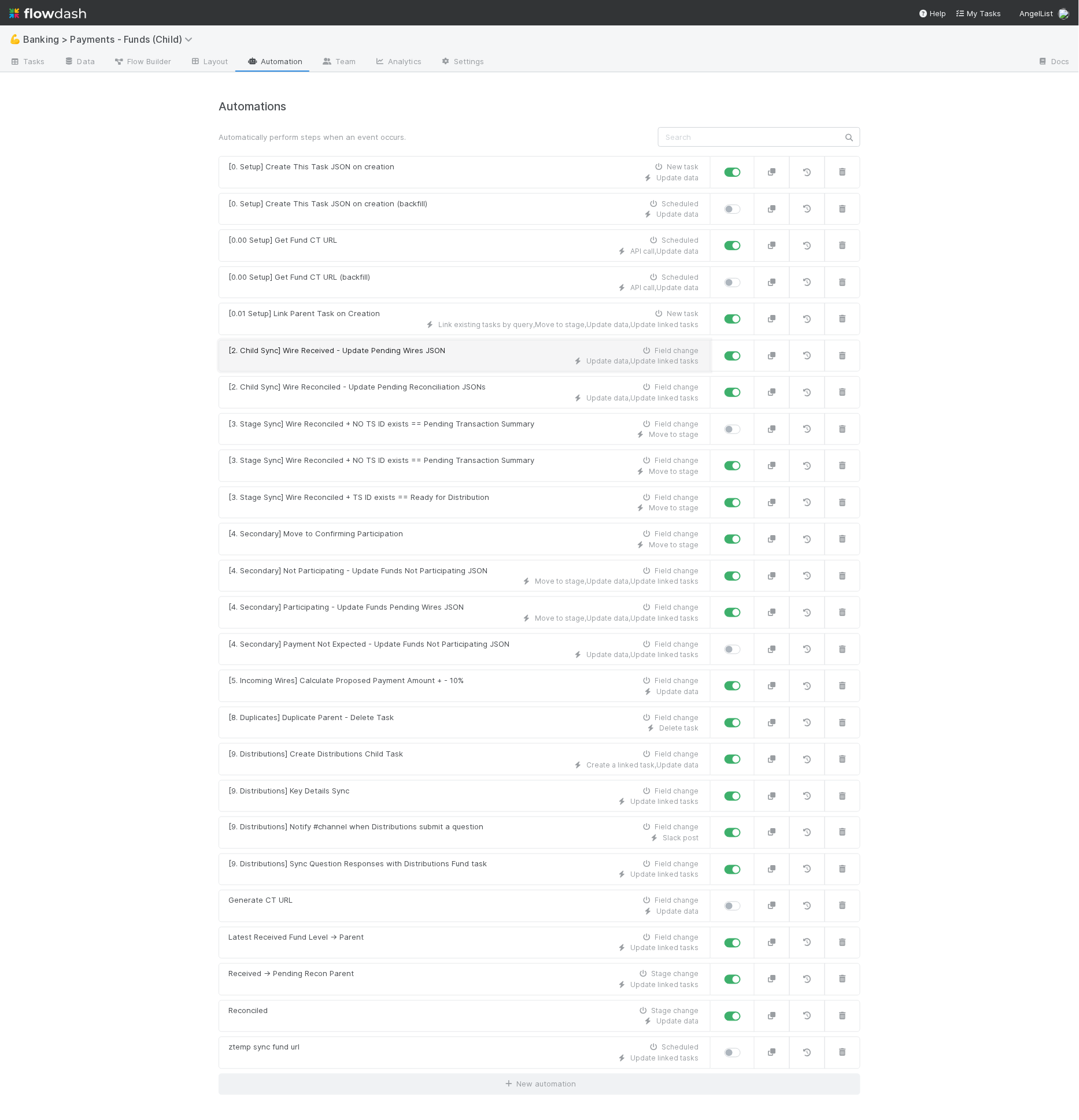
click at [457, 362] on div "Update data , Update linked tasks" at bounding box center [463, 362] width 470 height 10
